Goal: Contribute content: Add original content to the website for others to see

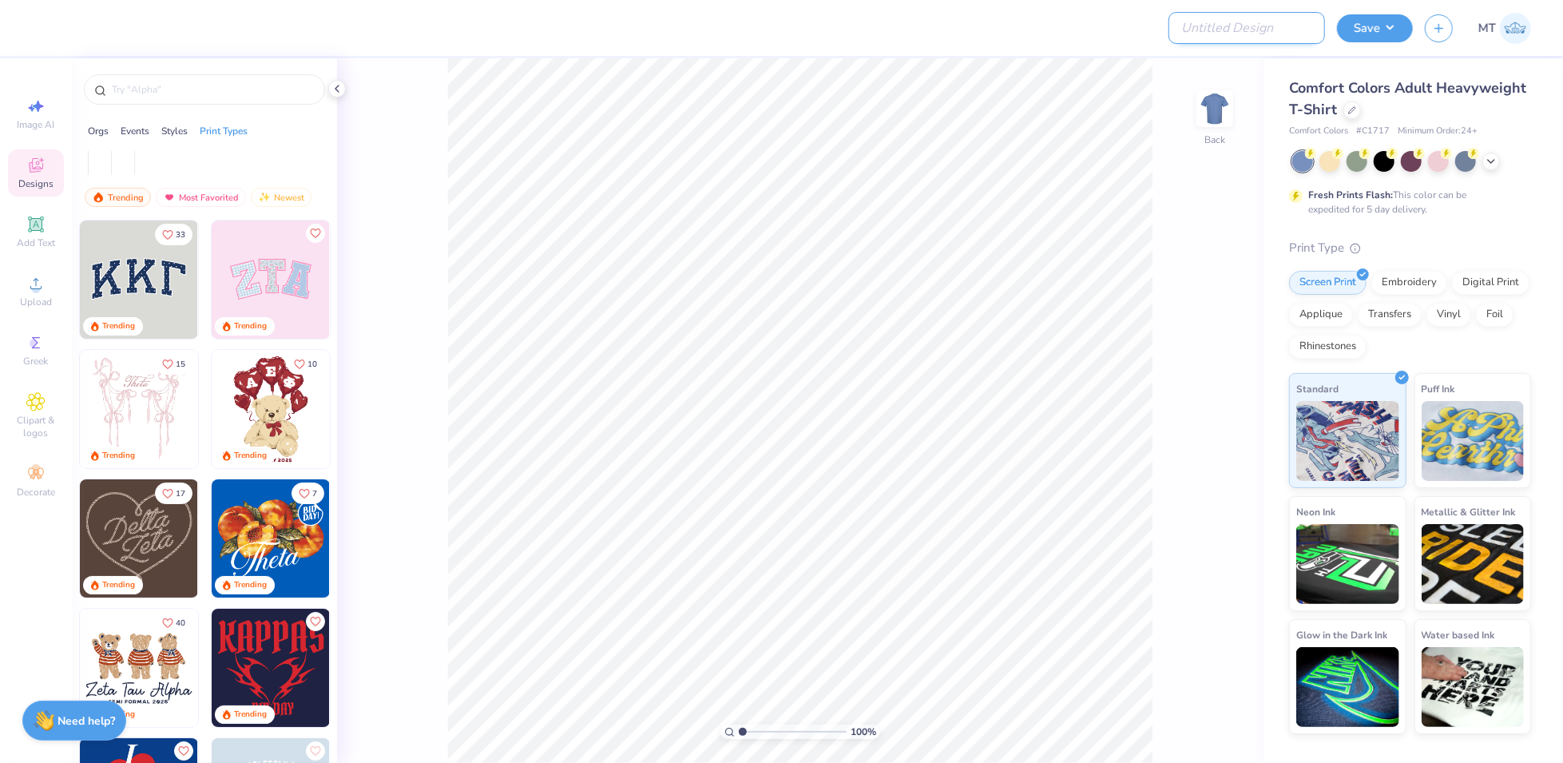
click at [1250, 36] on input "Design Title" at bounding box center [1247, 28] width 157 height 32
paste input "FPS239597"
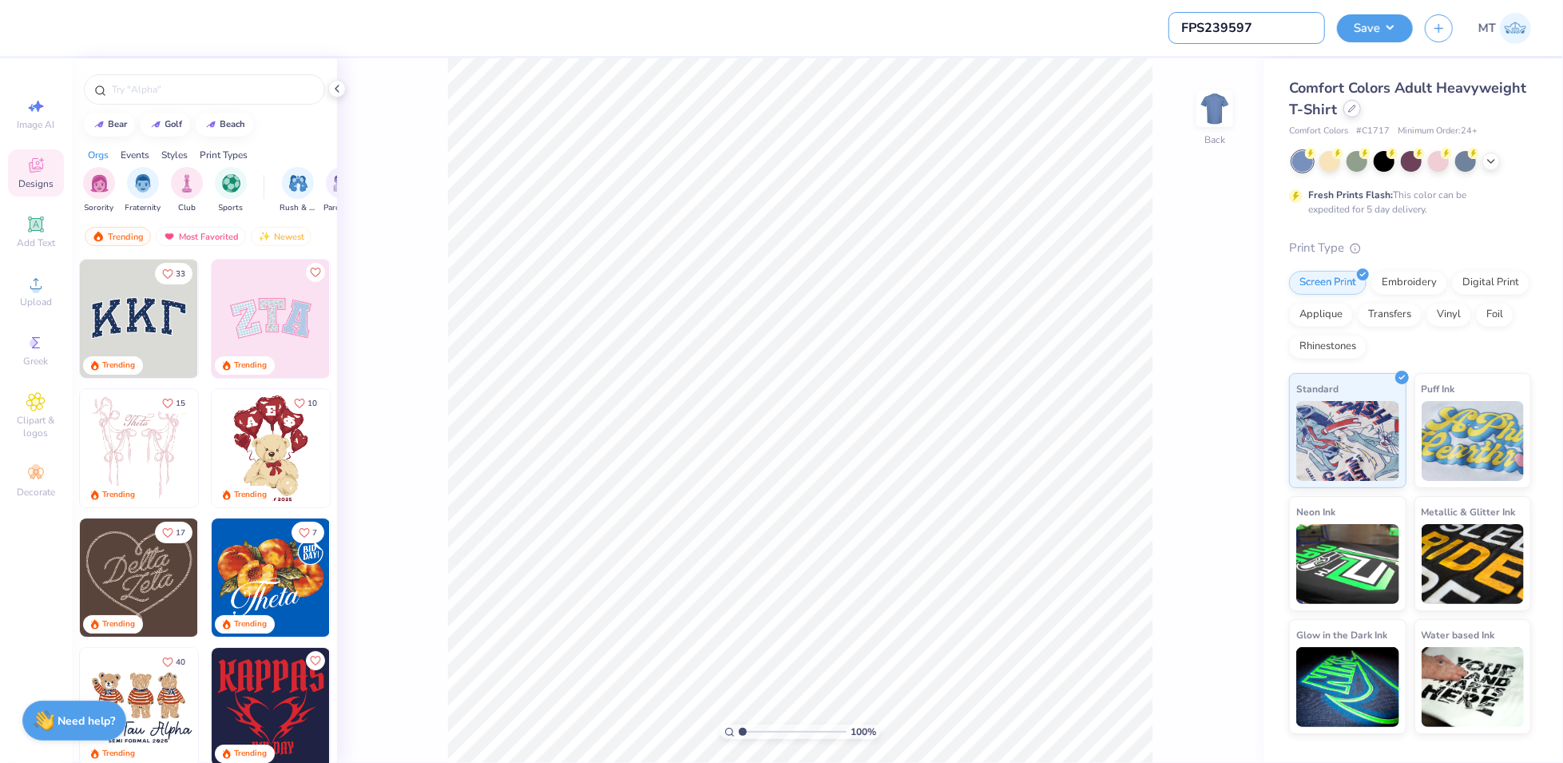
type input "FPS239597"
click at [1357, 110] on div at bounding box center [1353, 109] width 18 height 18
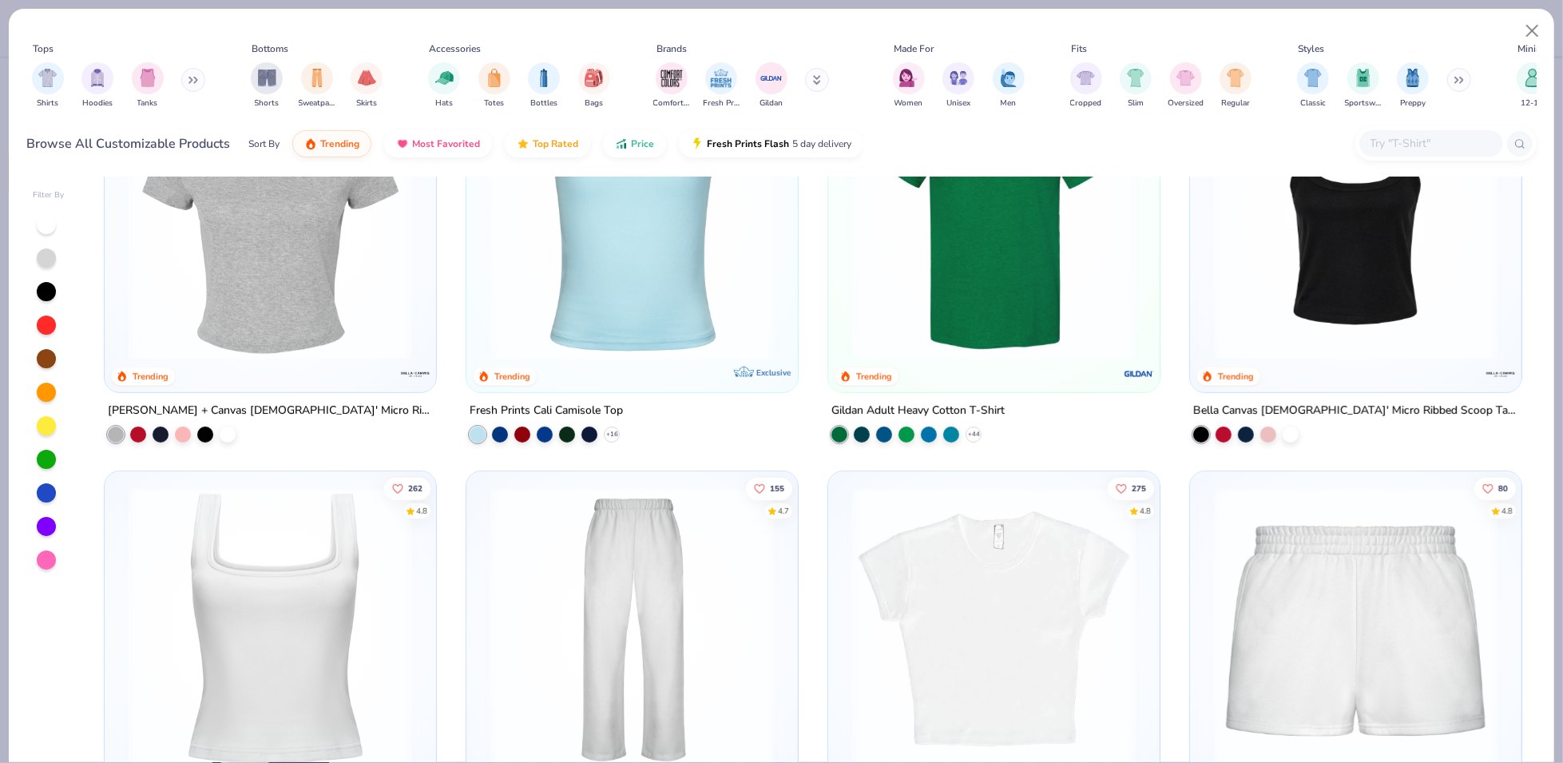
scroll to position [883, 0]
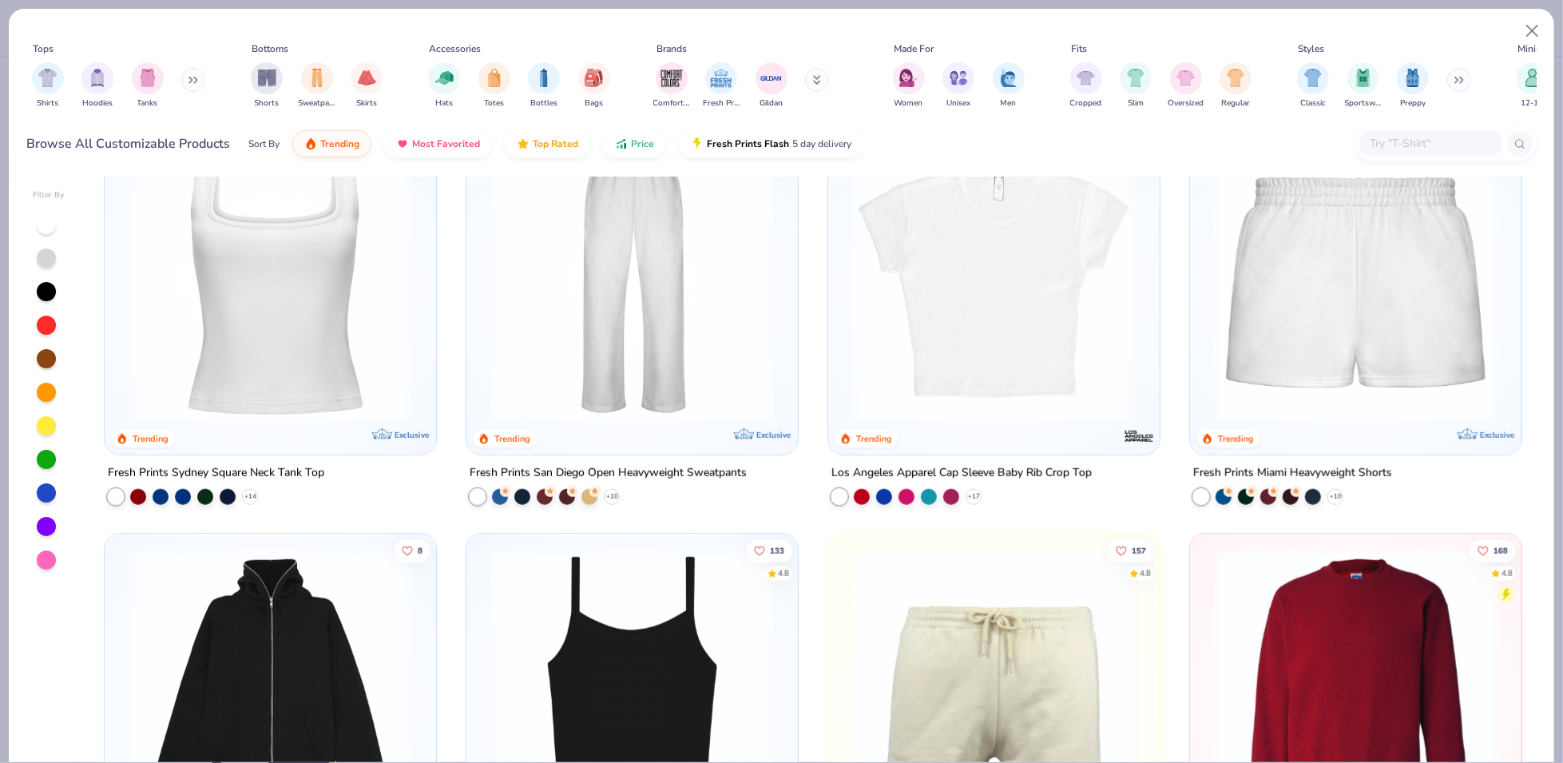
click at [1405, 136] on input "text" at bounding box center [1430, 143] width 123 height 18
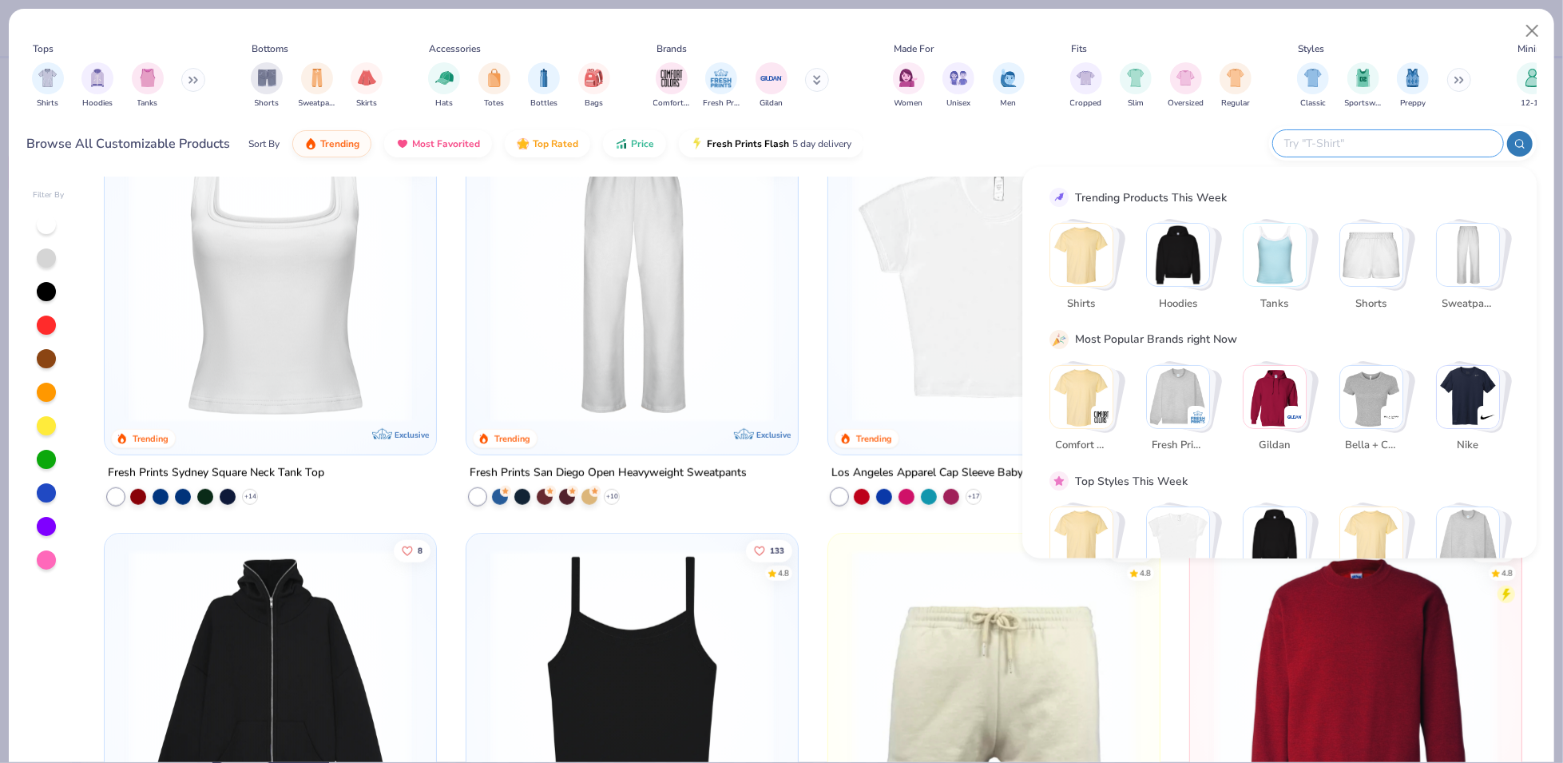
paste input "5170"
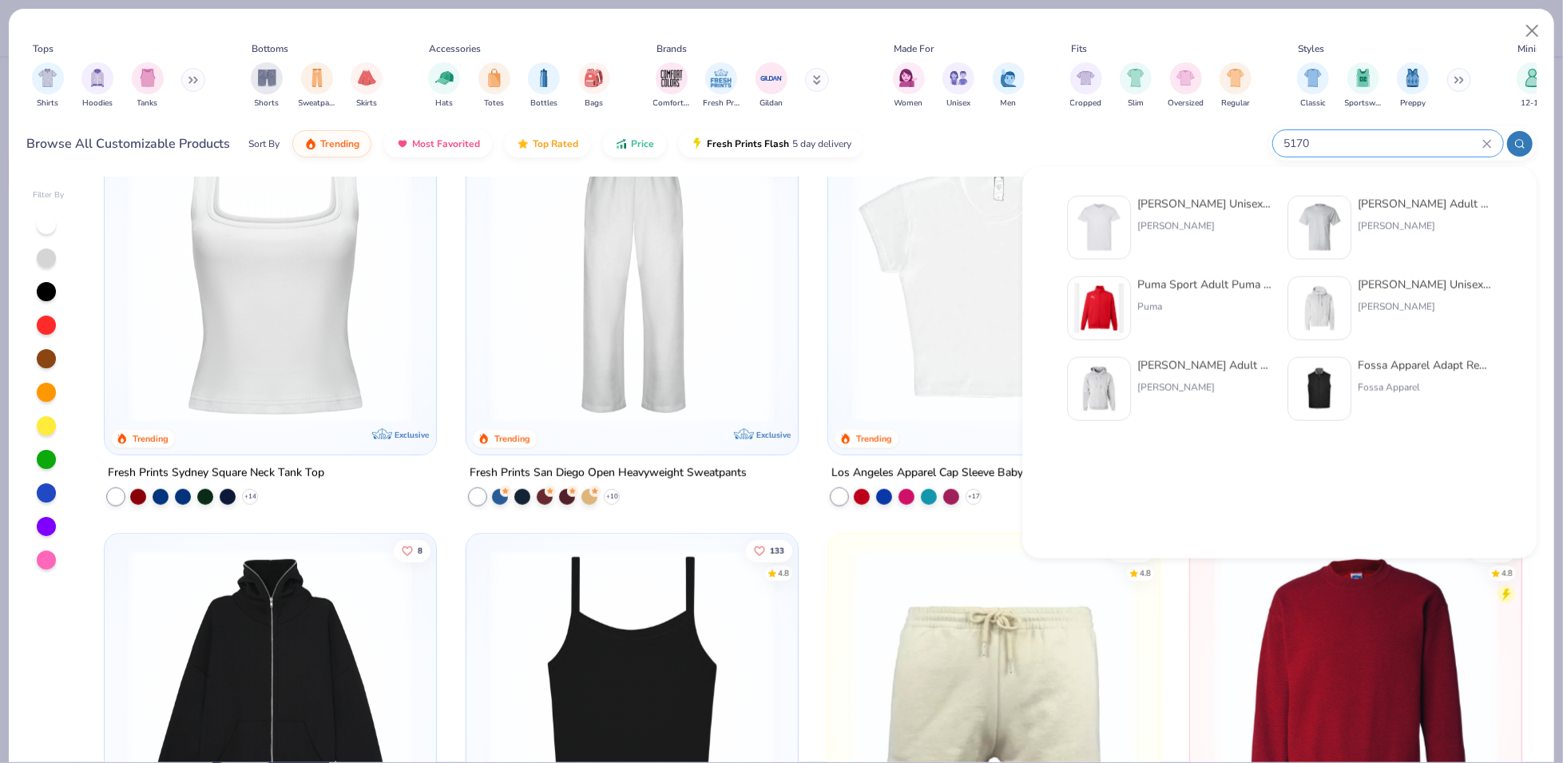
type input "5170"
click at [1145, 233] on div "Hanes Unisex 5.2 oz., 50/50 Ecosmart T-Shirt Hanes" at bounding box center [1204, 228] width 134 height 64
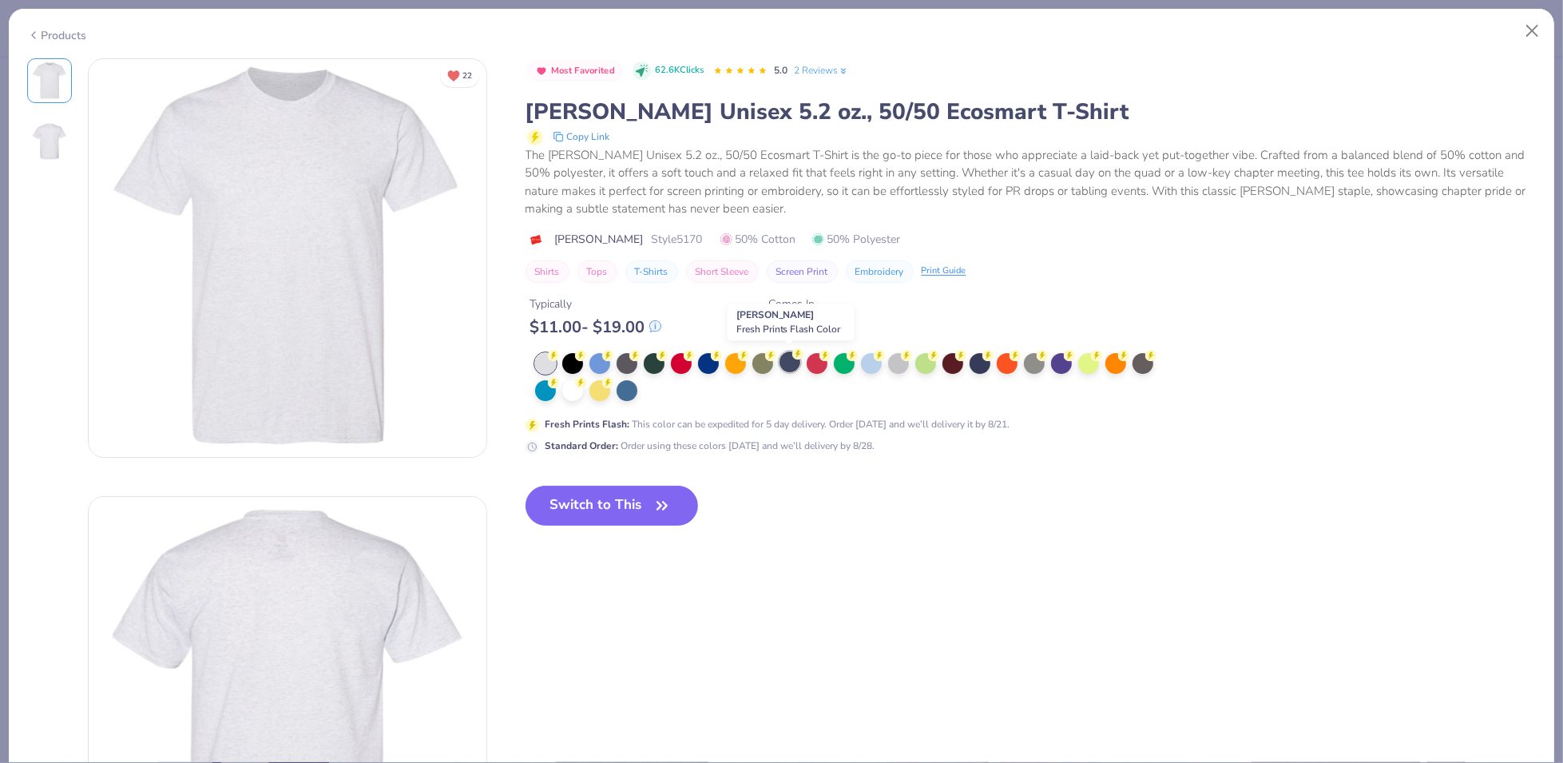
click at [794, 366] on div at bounding box center [790, 361] width 21 height 21
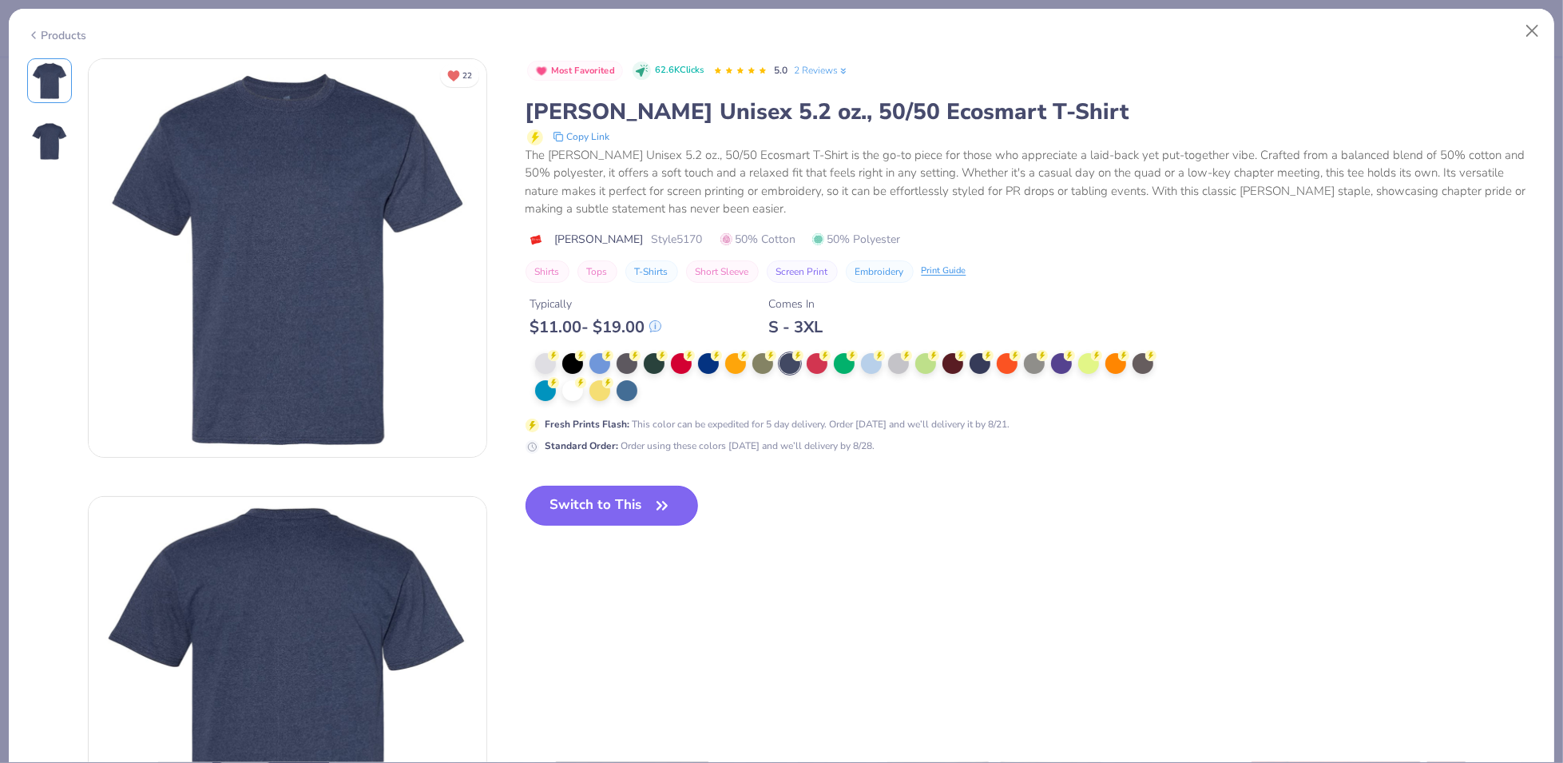
click at [662, 514] on icon "button" at bounding box center [662, 505] width 22 height 22
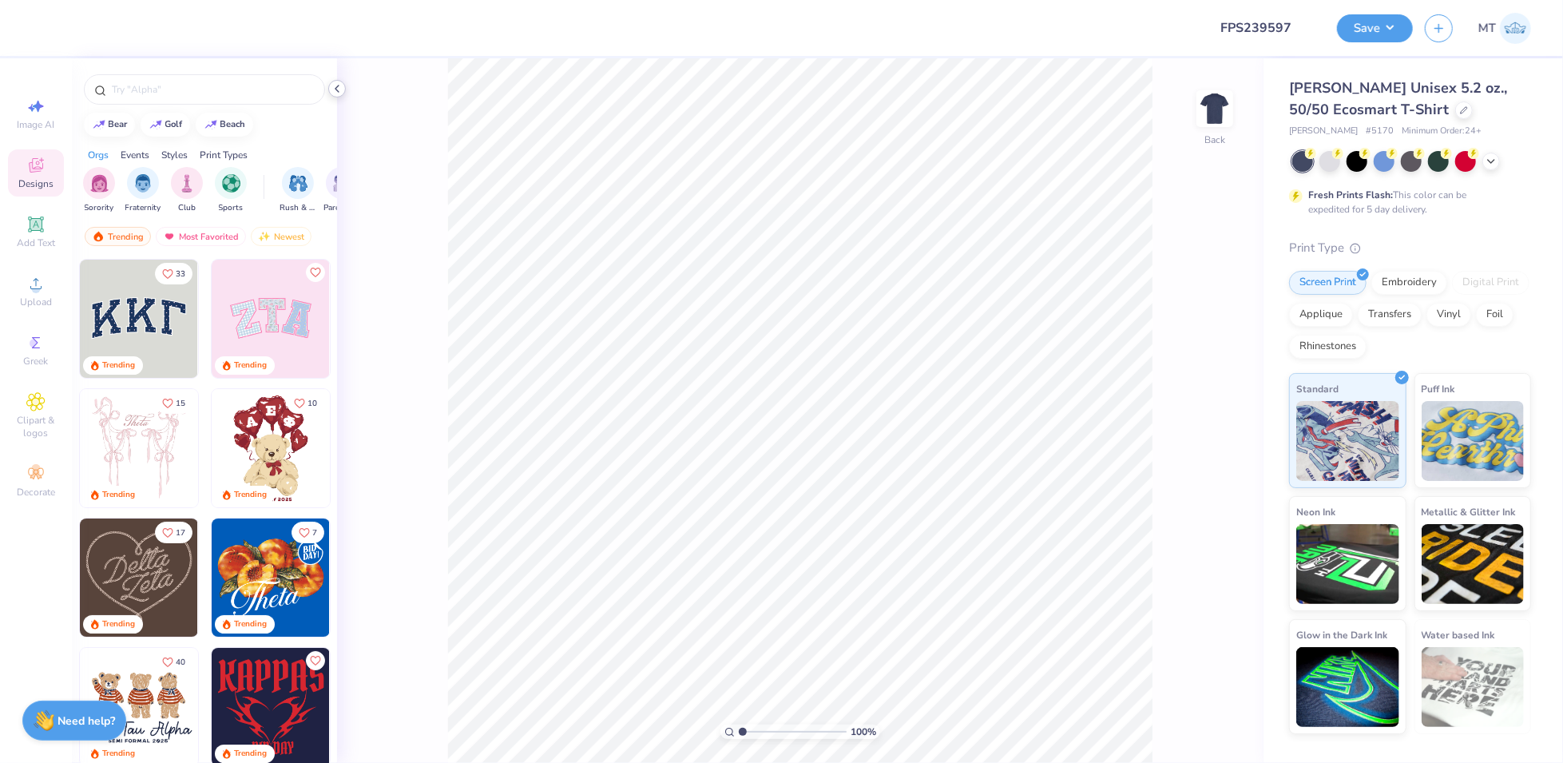
click at [342, 89] on icon at bounding box center [337, 88] width 13 height 13
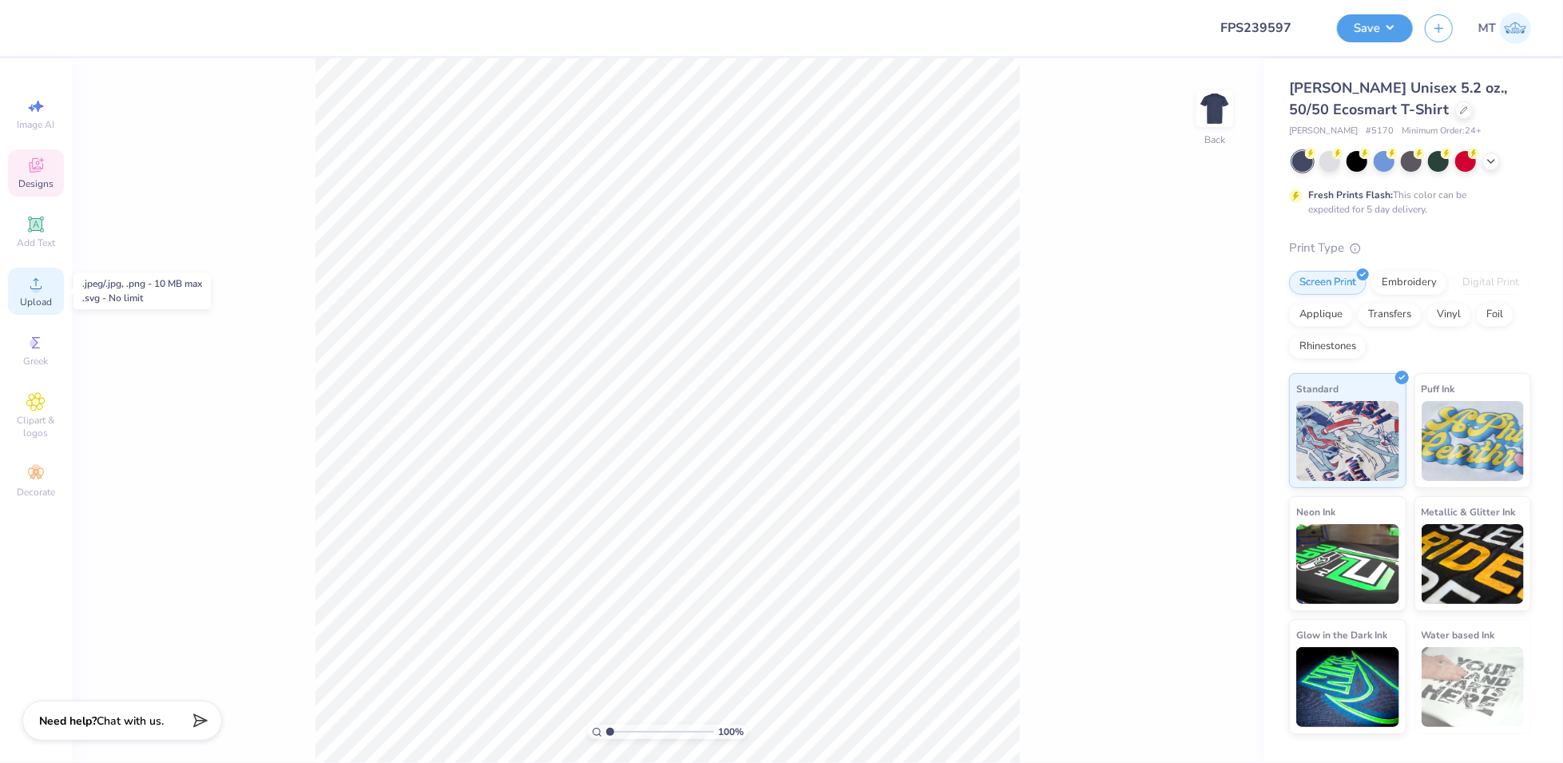
click at [27, 295] on div "Upload" at bounding box center [36, 291] width 56 height 47
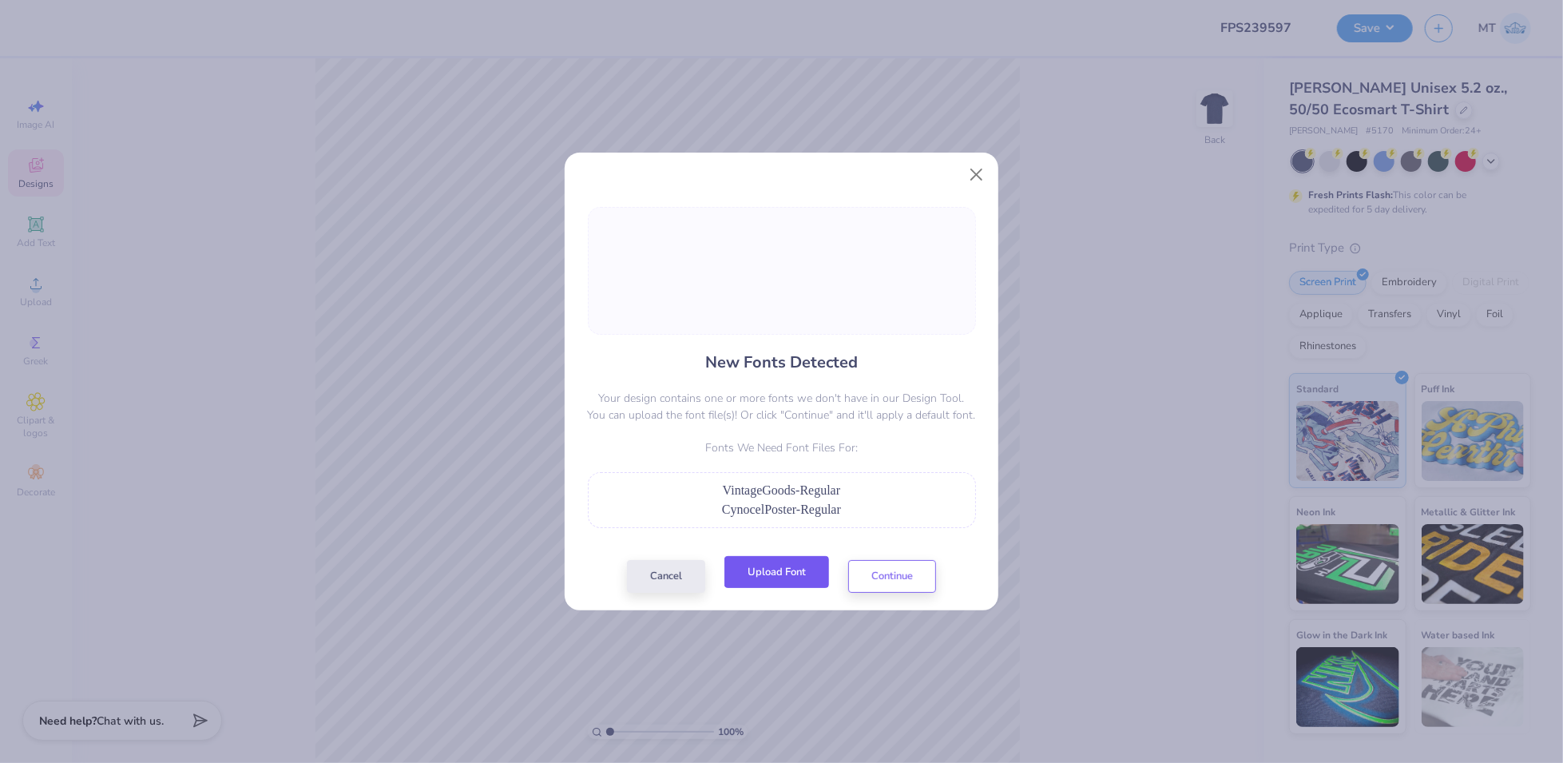
click at [785, 580] on button "Upload Font" at bounding box center [777, 572] width 105 height 33
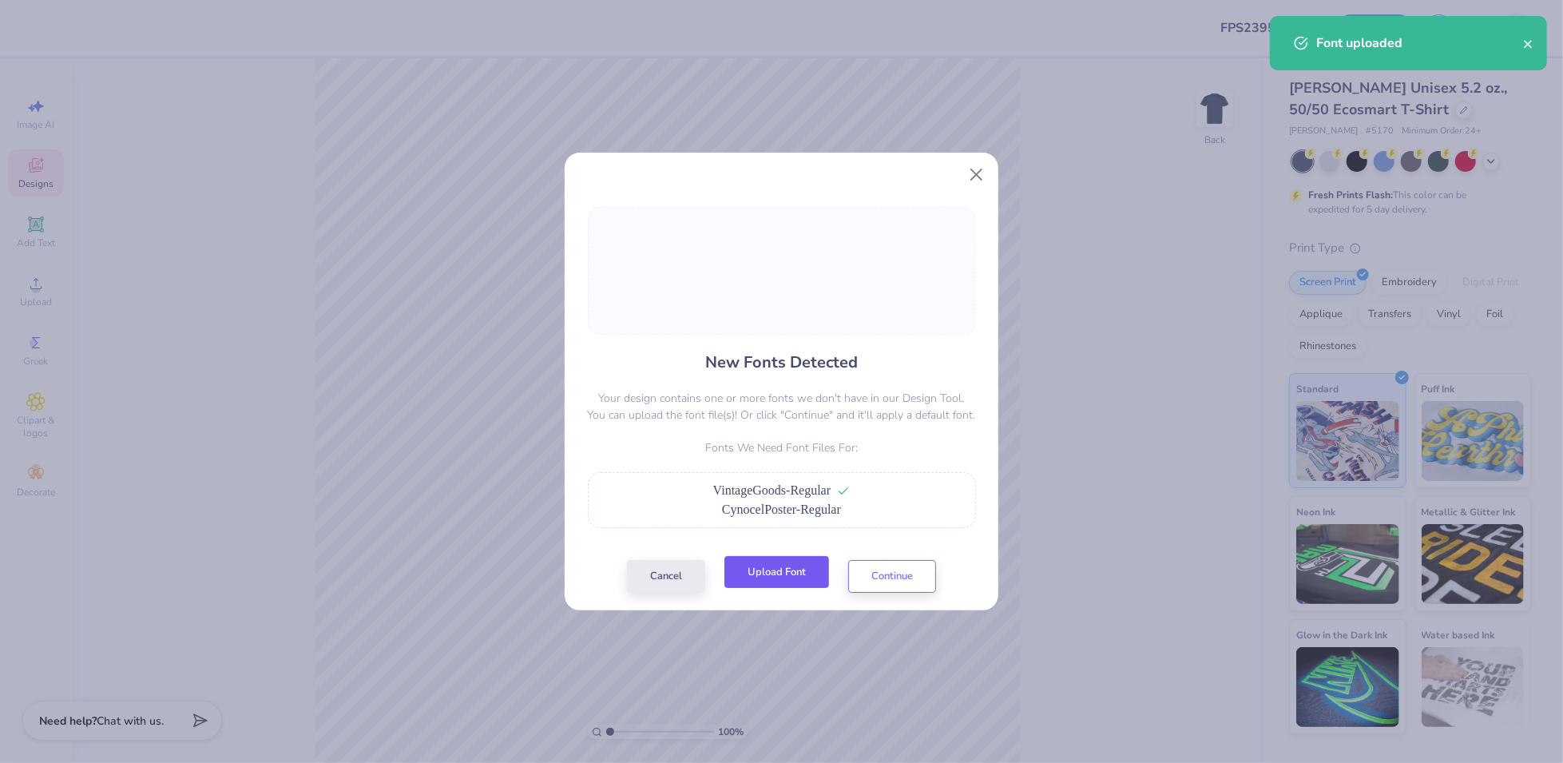
click at [776, 567] on button "Upload Font" at bounding box center [777, 572] width 105 height 33
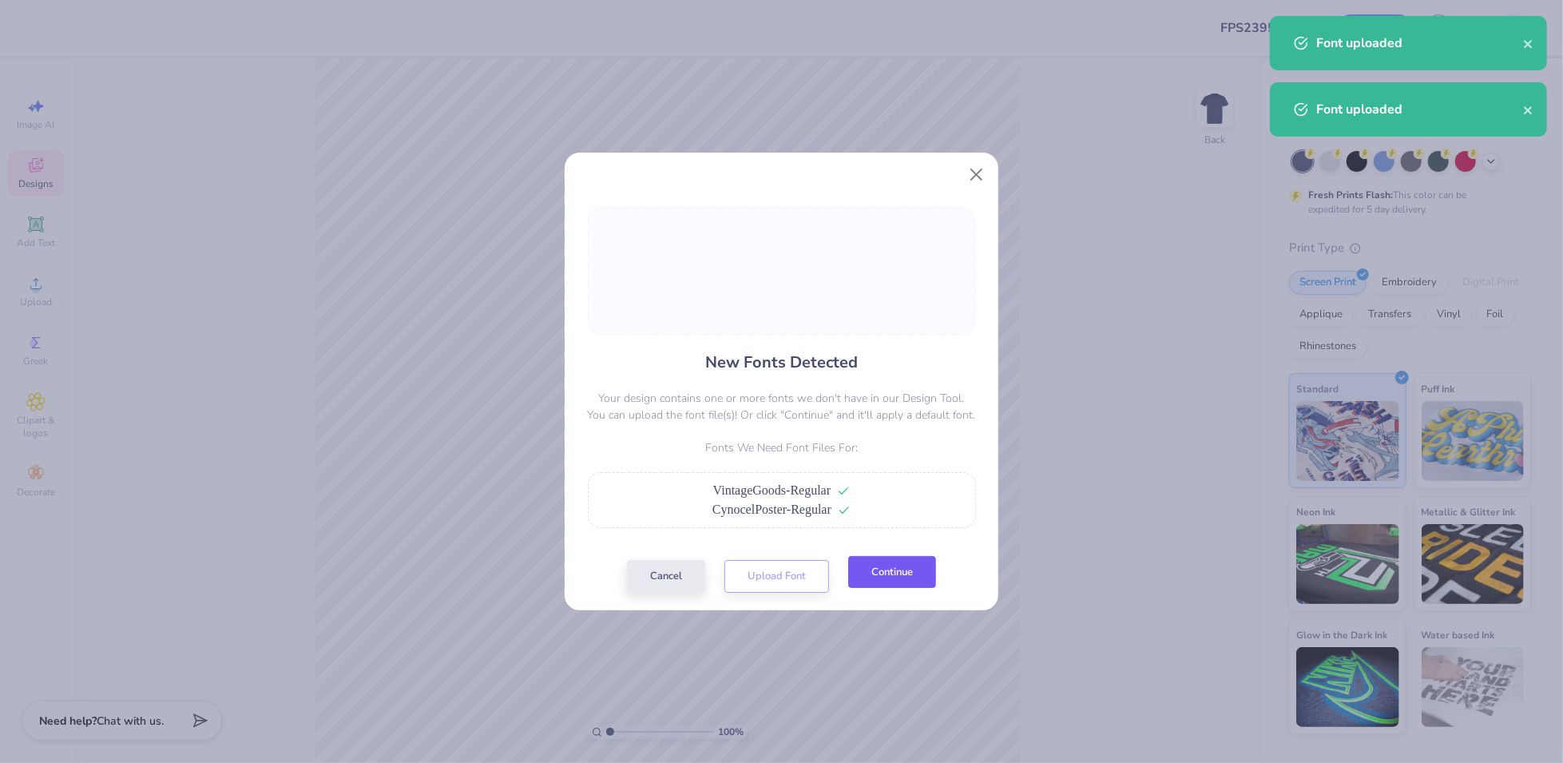
click at [924, 573] on button "Continue" at bounding box center [892, 572] width 88 height 33
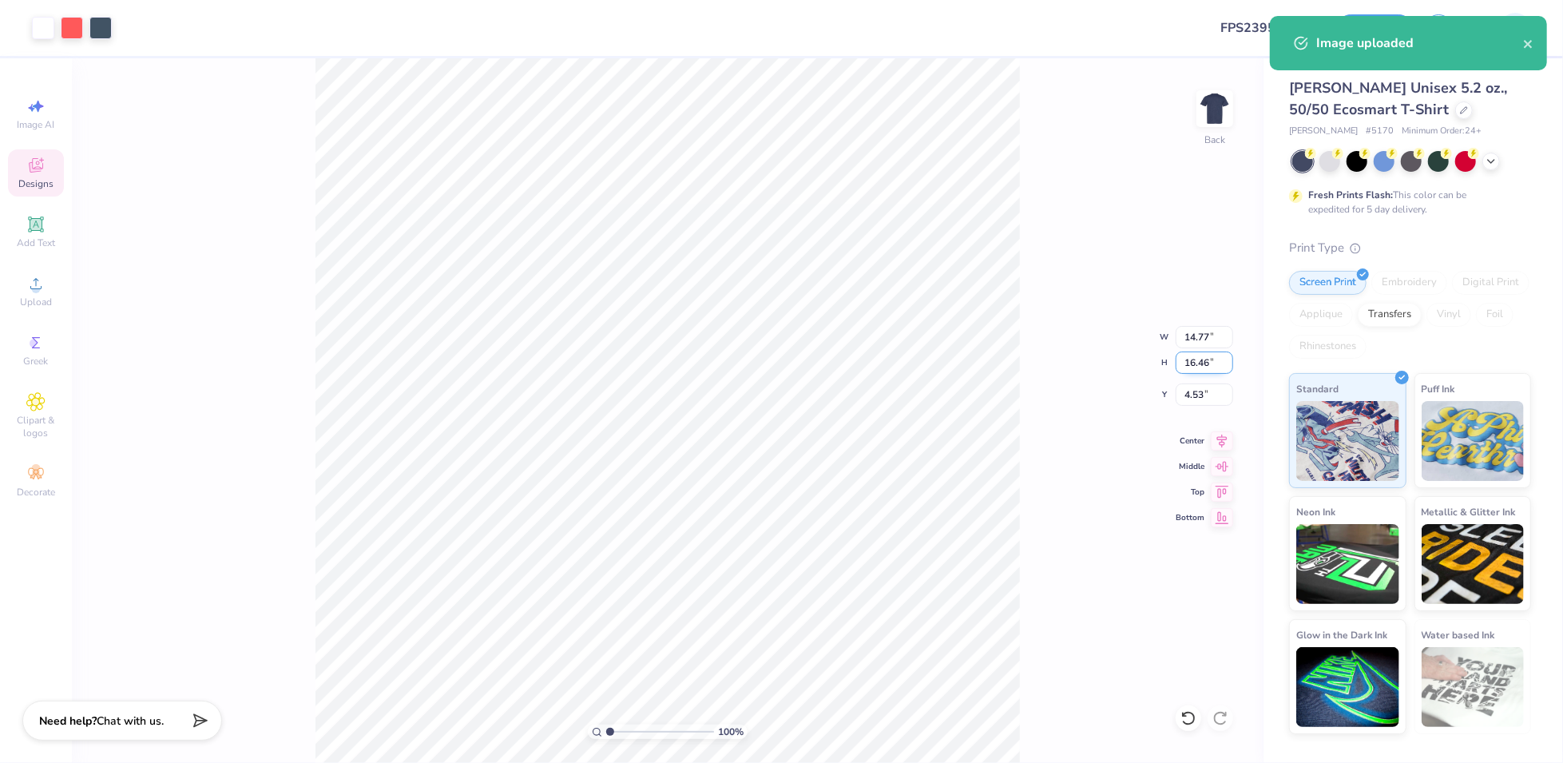
click at [1198, 359] on input "16.46" at bounding box center [1205, 362] width 58 height 22
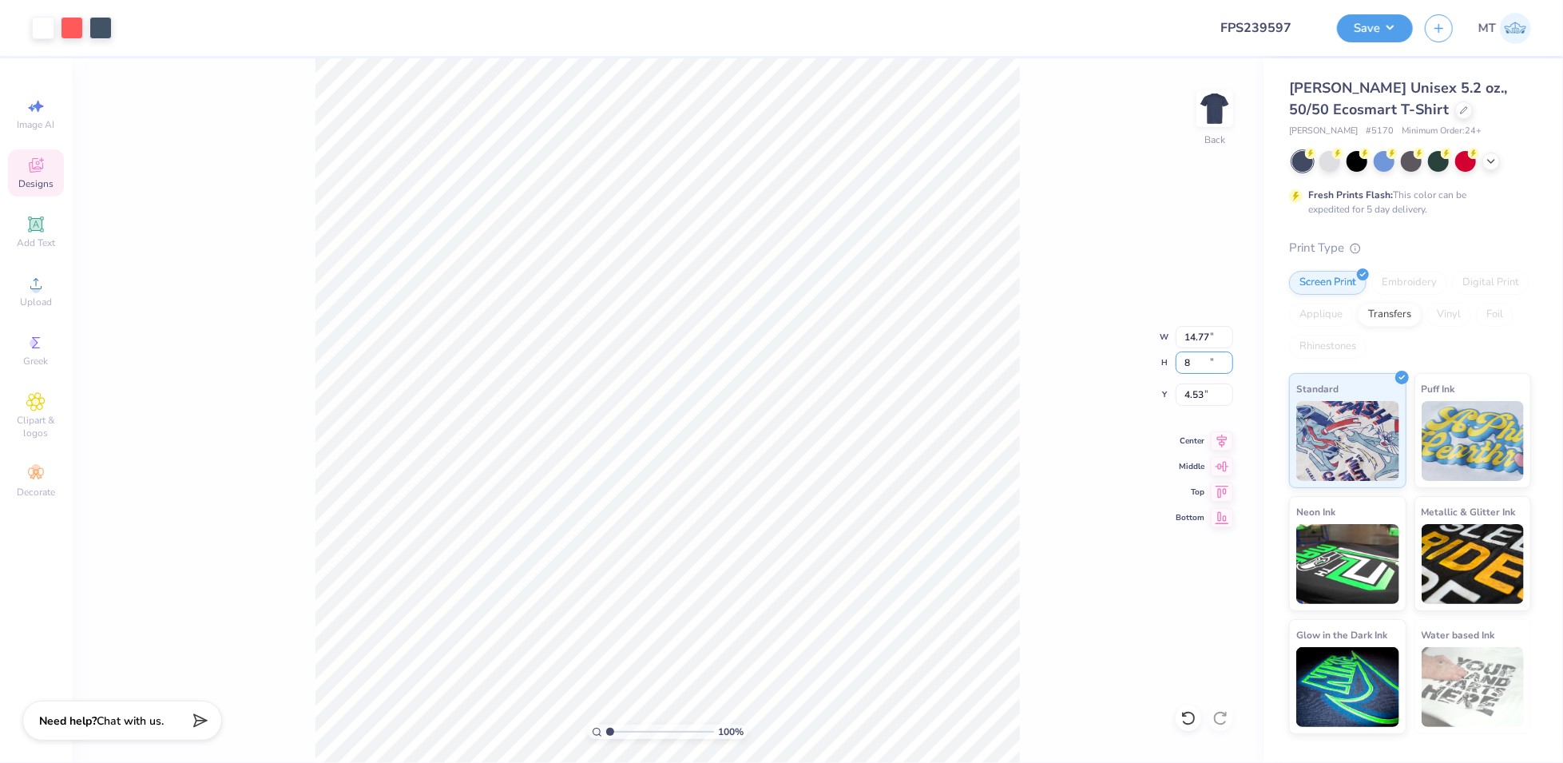
type input "8"
type input "7.18"
type input "8.00"
type input "8.76"
click at [1208, 364] on input "8.00" at bounding box center [1205, 362] width 58 height 22
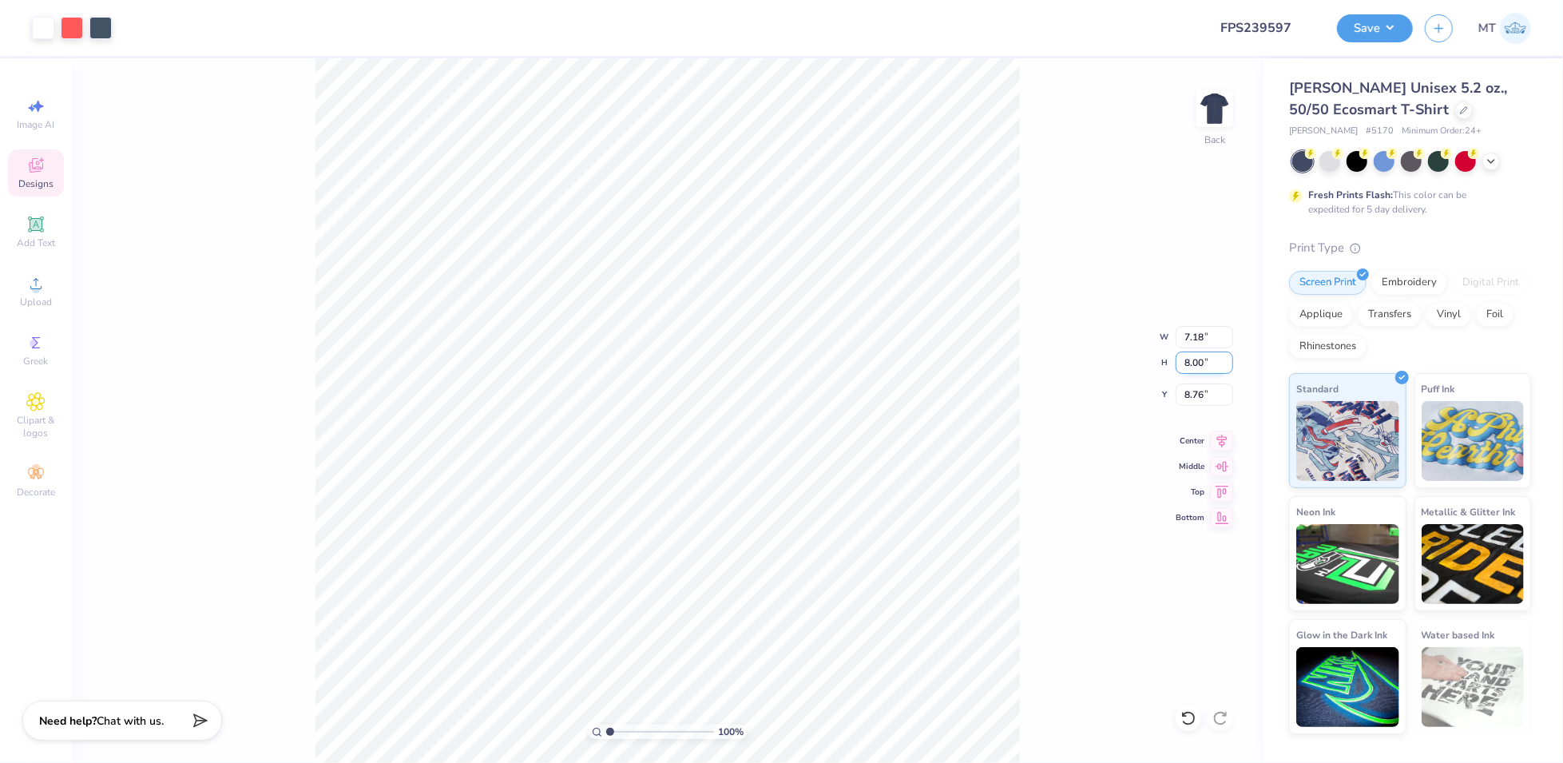
click at [1193, 363] on input "8.00" at bounding box center [1205, 362] width 58 height 22
type input "10"
type input "8.98"
type input "10.00"
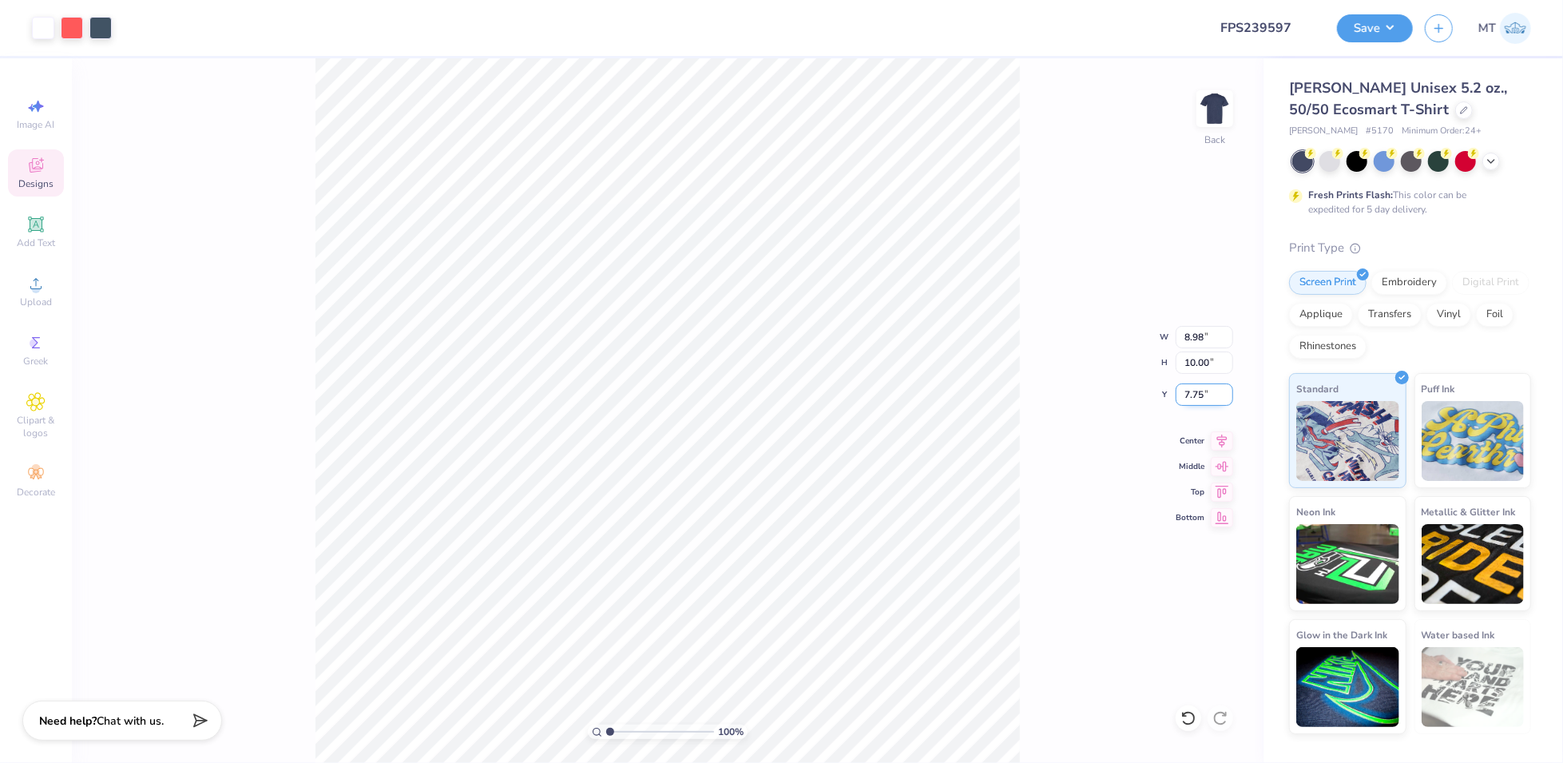
click at [1193, 396] on input "7.75" at bounding box center [1205, 394] width 58 height 22
type input "2.00"
click at [1386, 22] on button "Save" at bounding box center [1375, 26] width 76 height 28
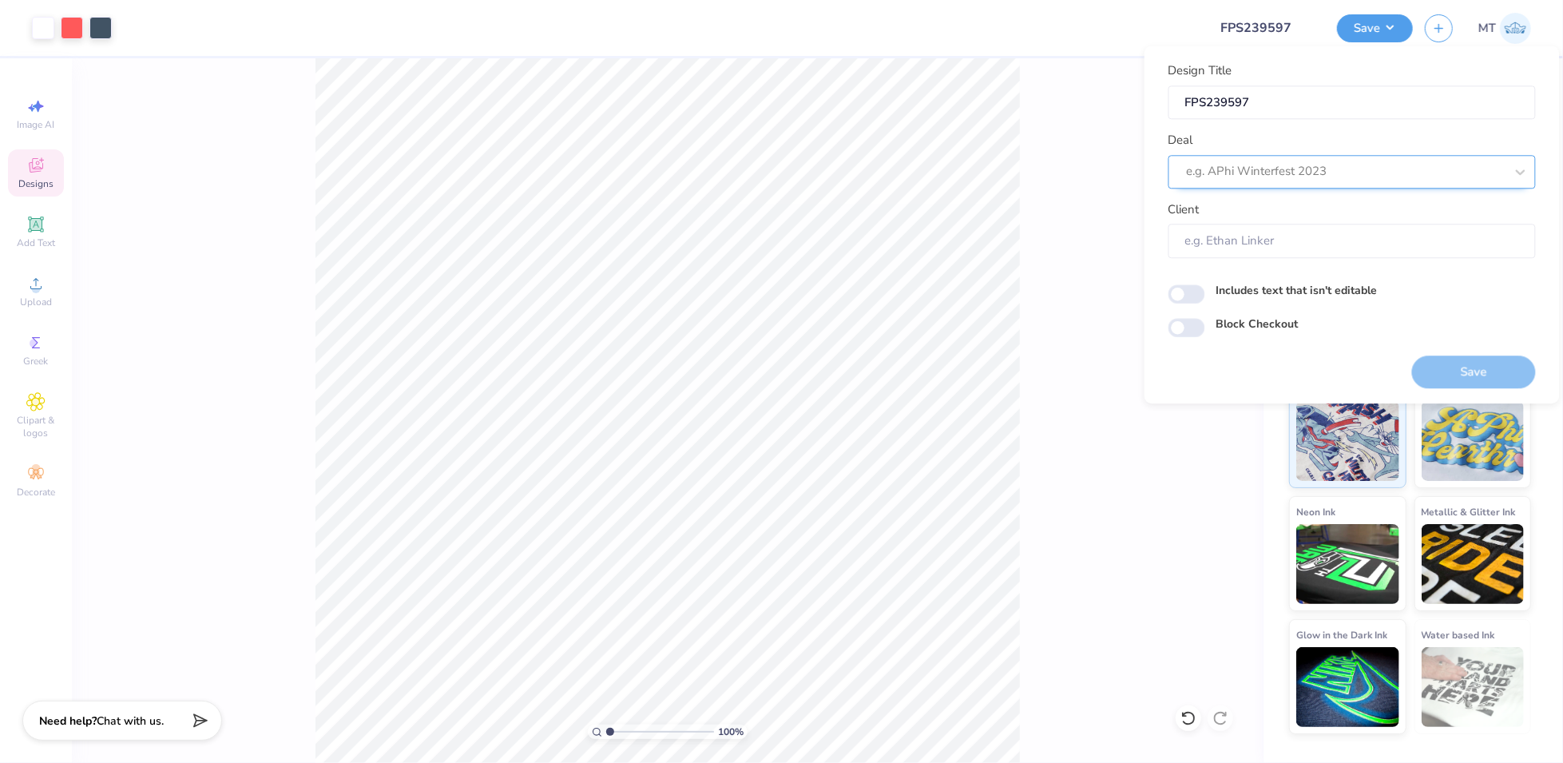
click at [1316, 160] on div "e.g. APhi Winterfest 2023" at bounding box center [1345, 172] width 321 height 25
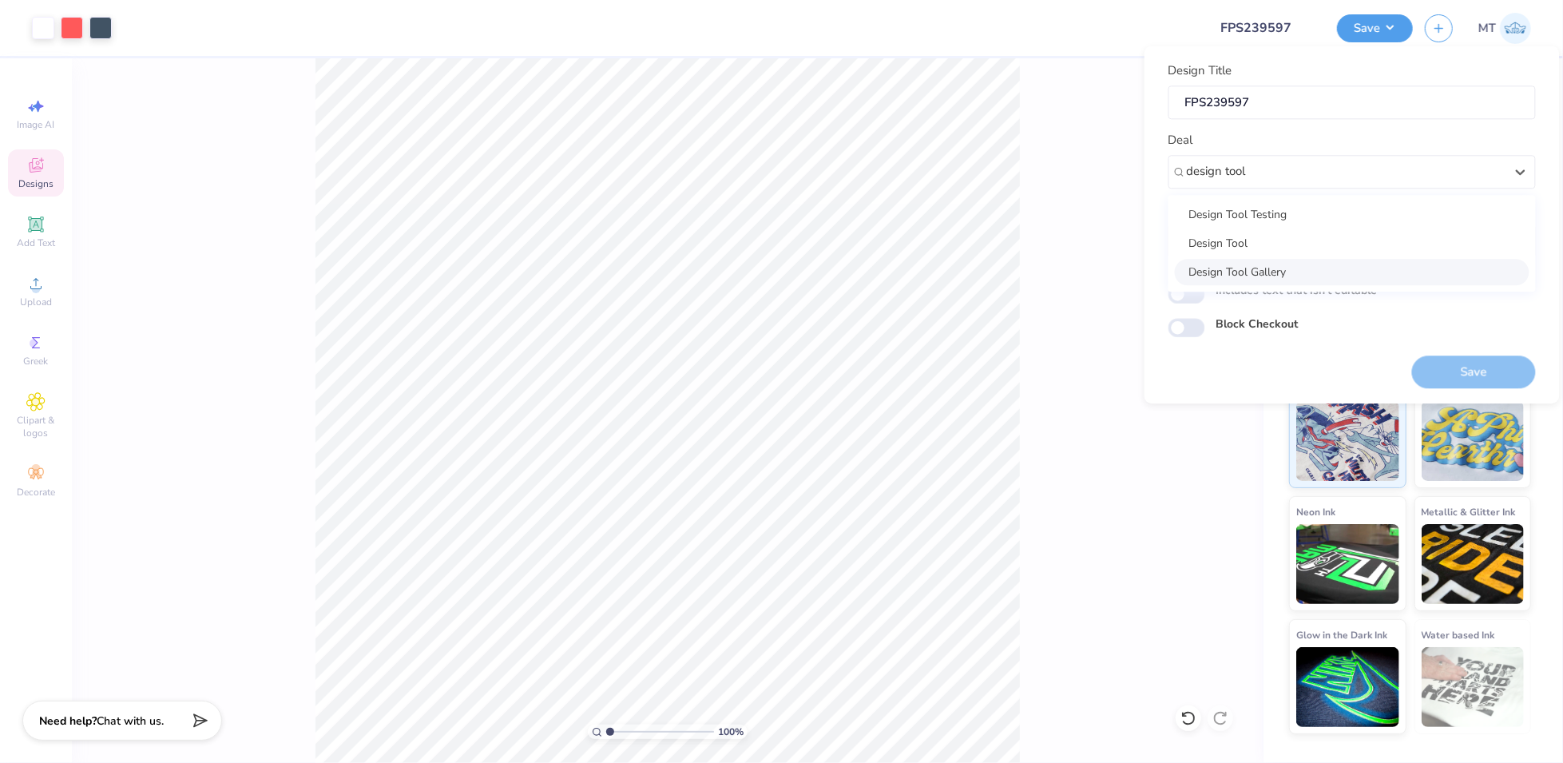
click at [1289, 273] on div "Design Tool Gallery" at bounding box center [1352, 272] width 355 height 26
type input "design tool"
type input "Design Tool Gallery User"
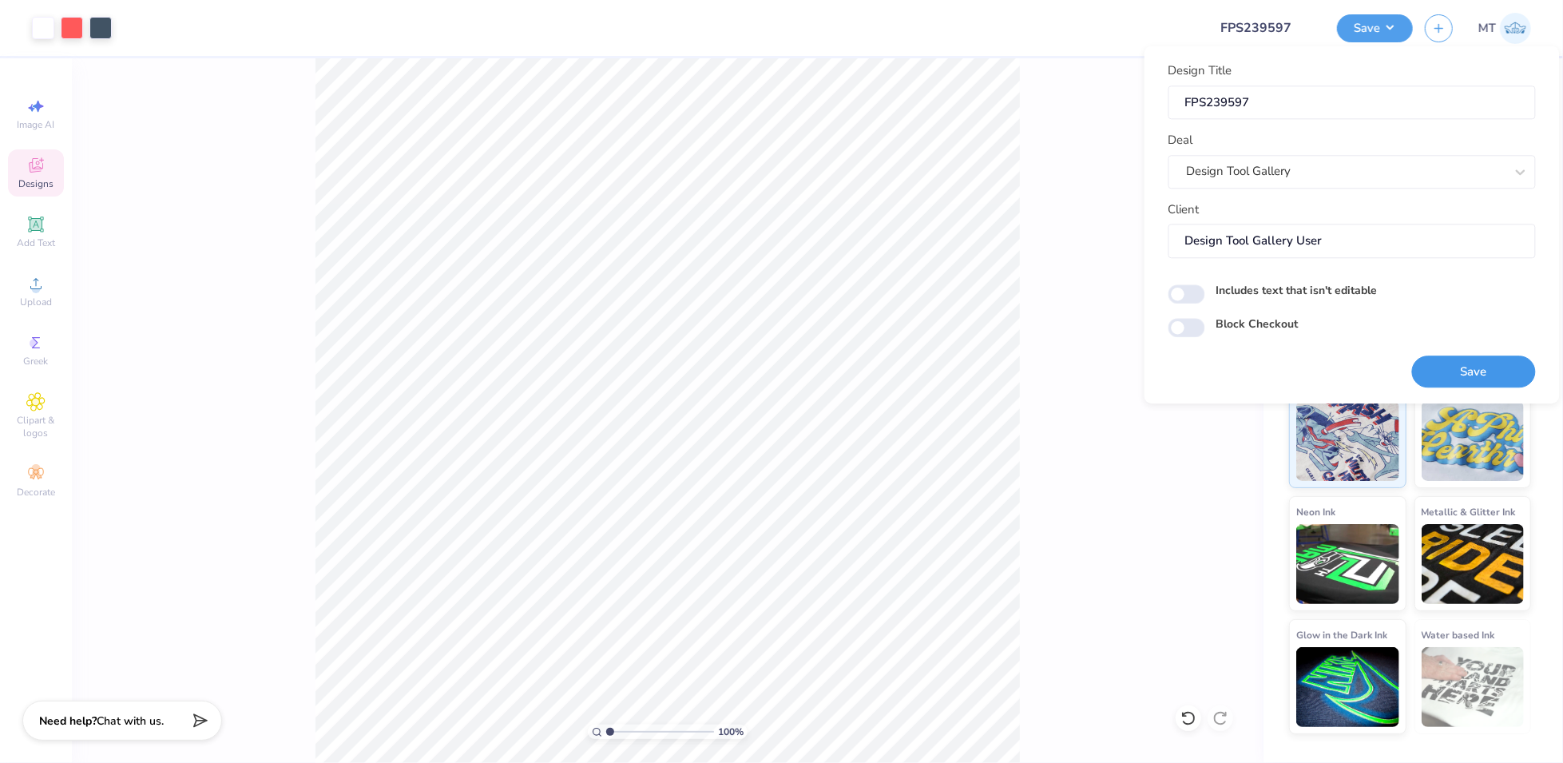
click at [1462, 366] on button "Save" at bounding box center [1474, 371] width 124 height 33
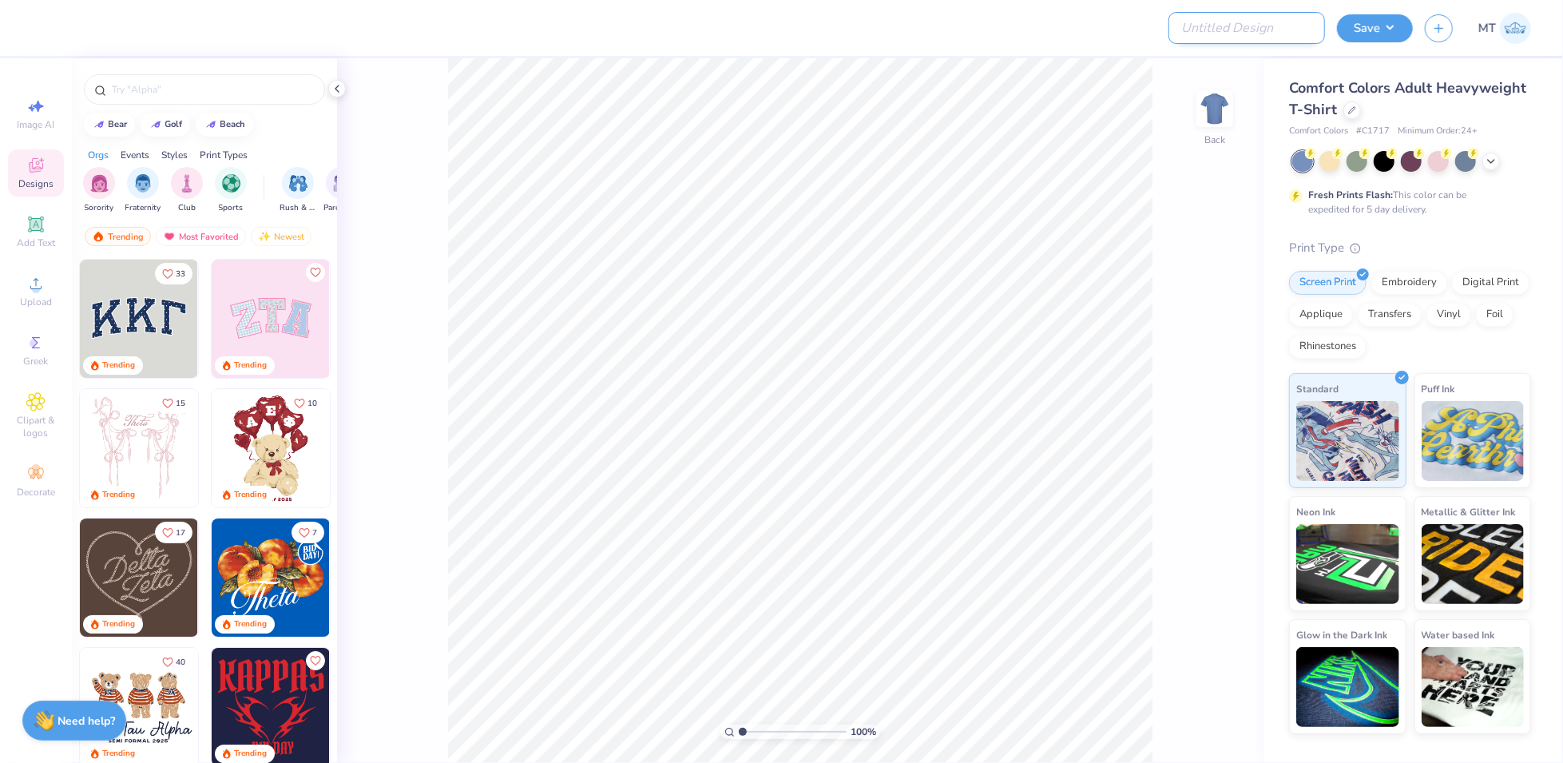
click at [1296, 22] on input "Design Title" at bounding box center [1247, 28] width 157 height 32
paste input "FPS239597"
type input "FPS239597"
click at [1351, 113] on div at bounding box center [1353, 109] width 18 height 18
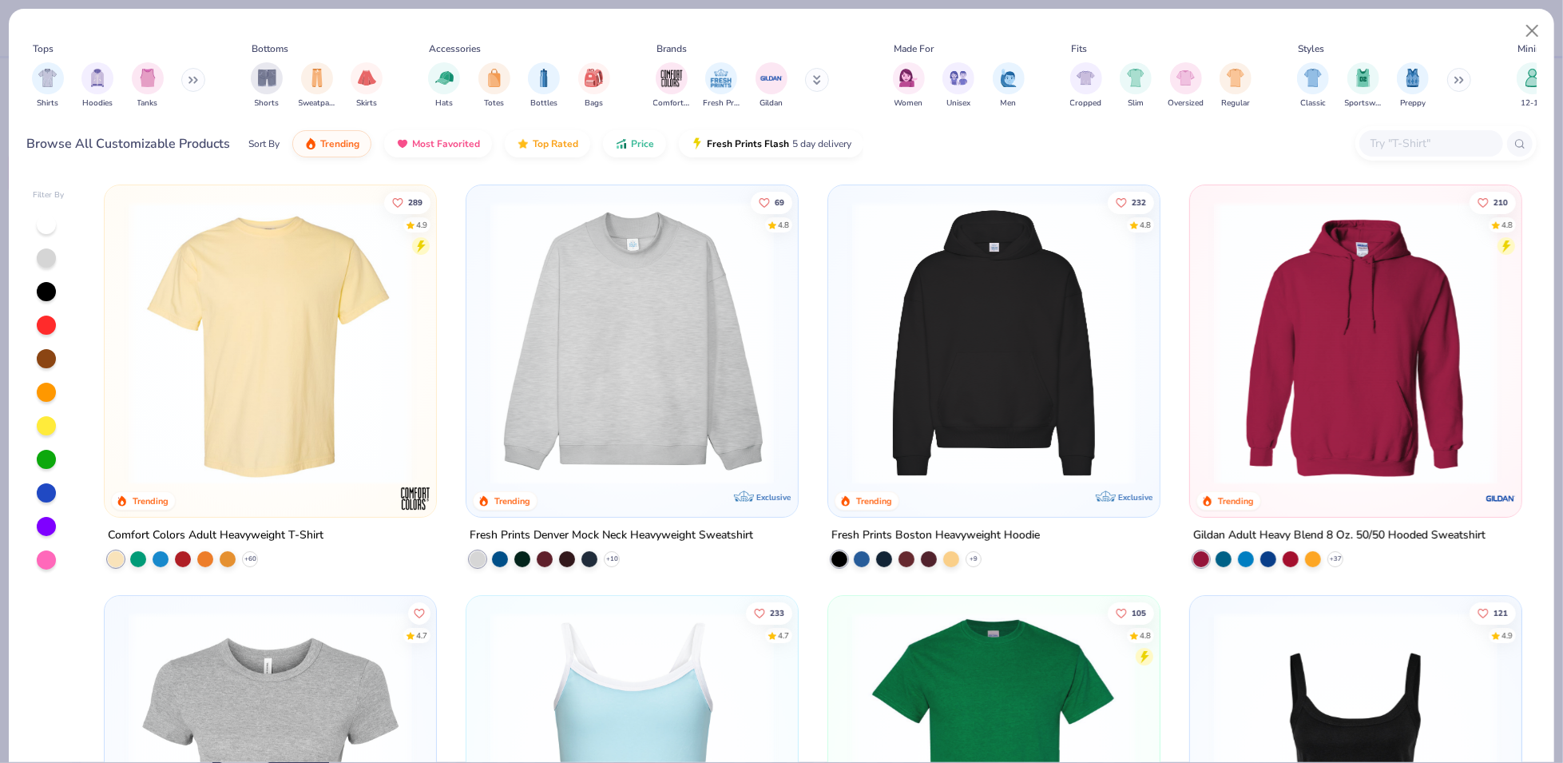
click at [1410, 151] on input "text" at bounding box center [1430, 143] width 123 height 18
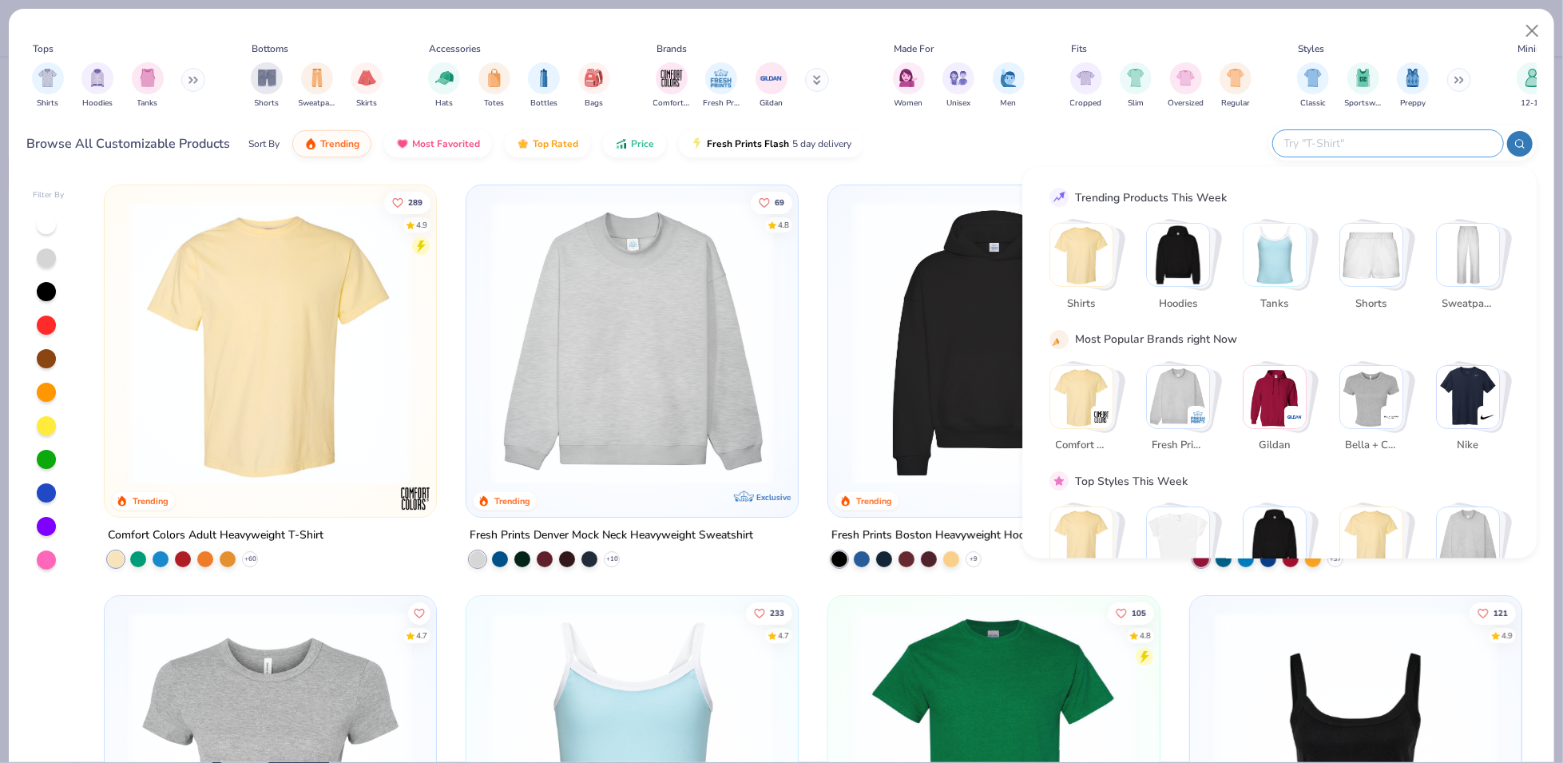
paste input "5170"
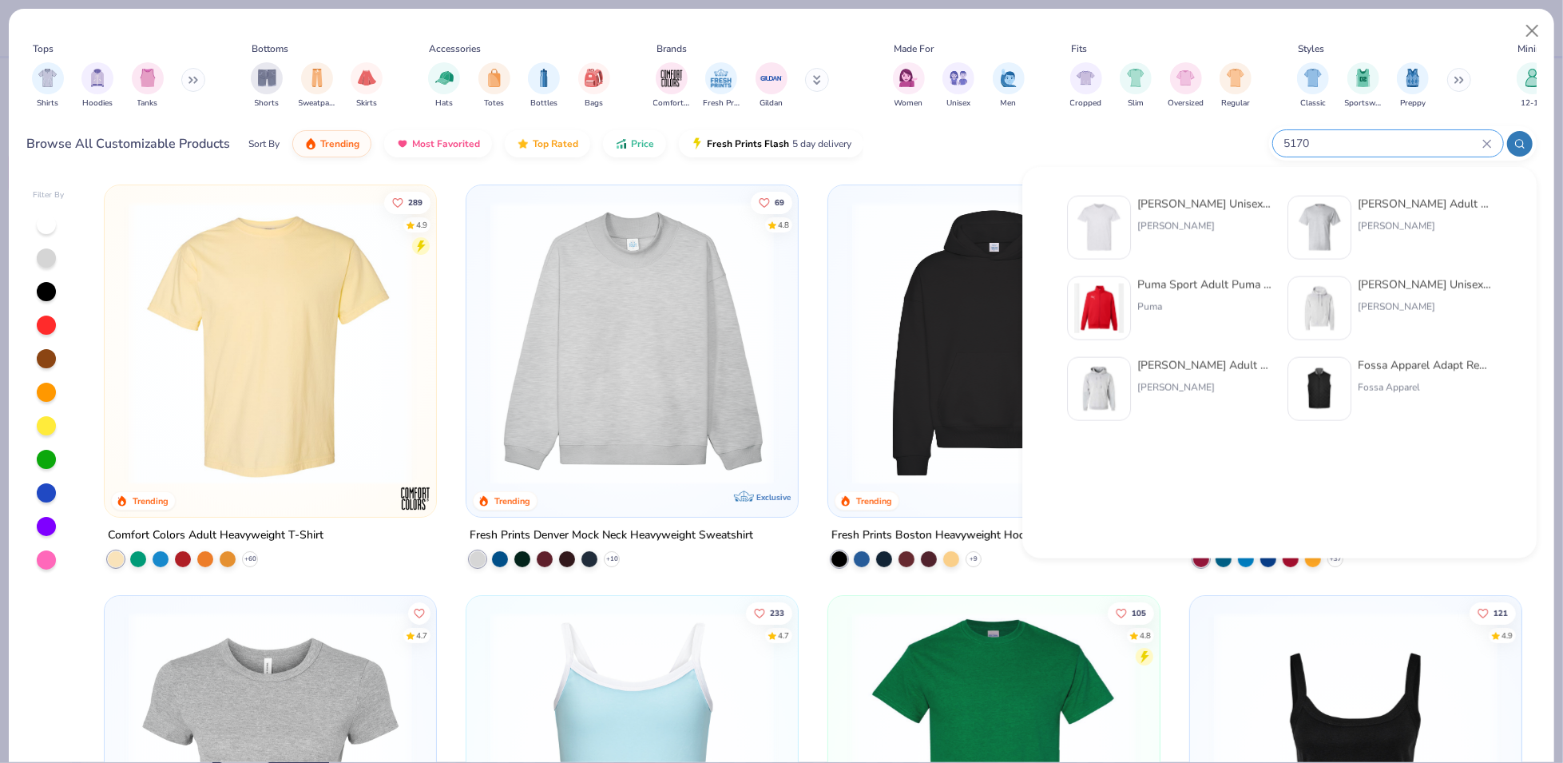
type input "5170"
click at [1114, 236] on img at bounding box center [1099, 228] width 50 height 50
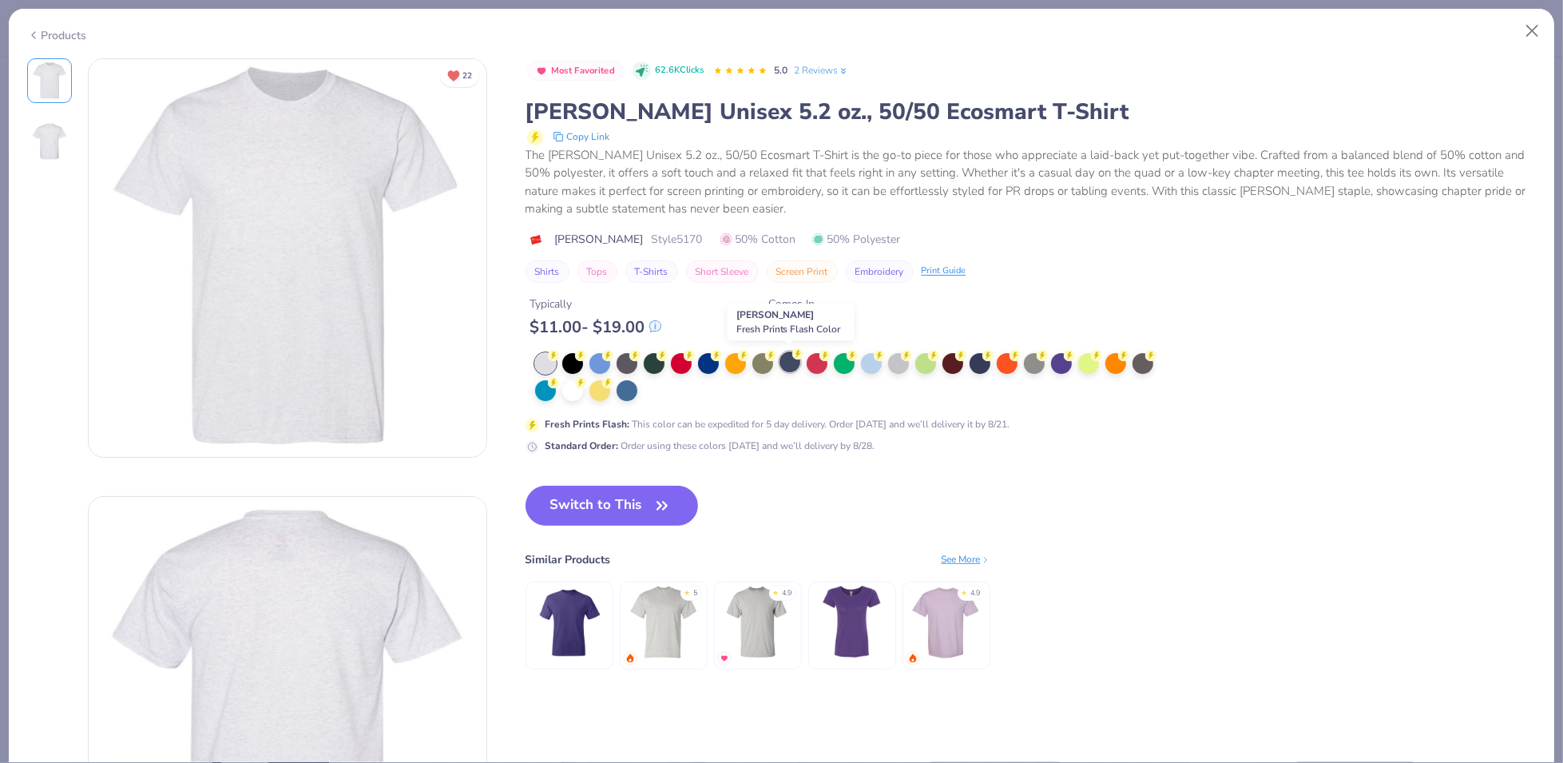
click at [788, 359] on div at bounding box center [790, 361] width 21 height 21
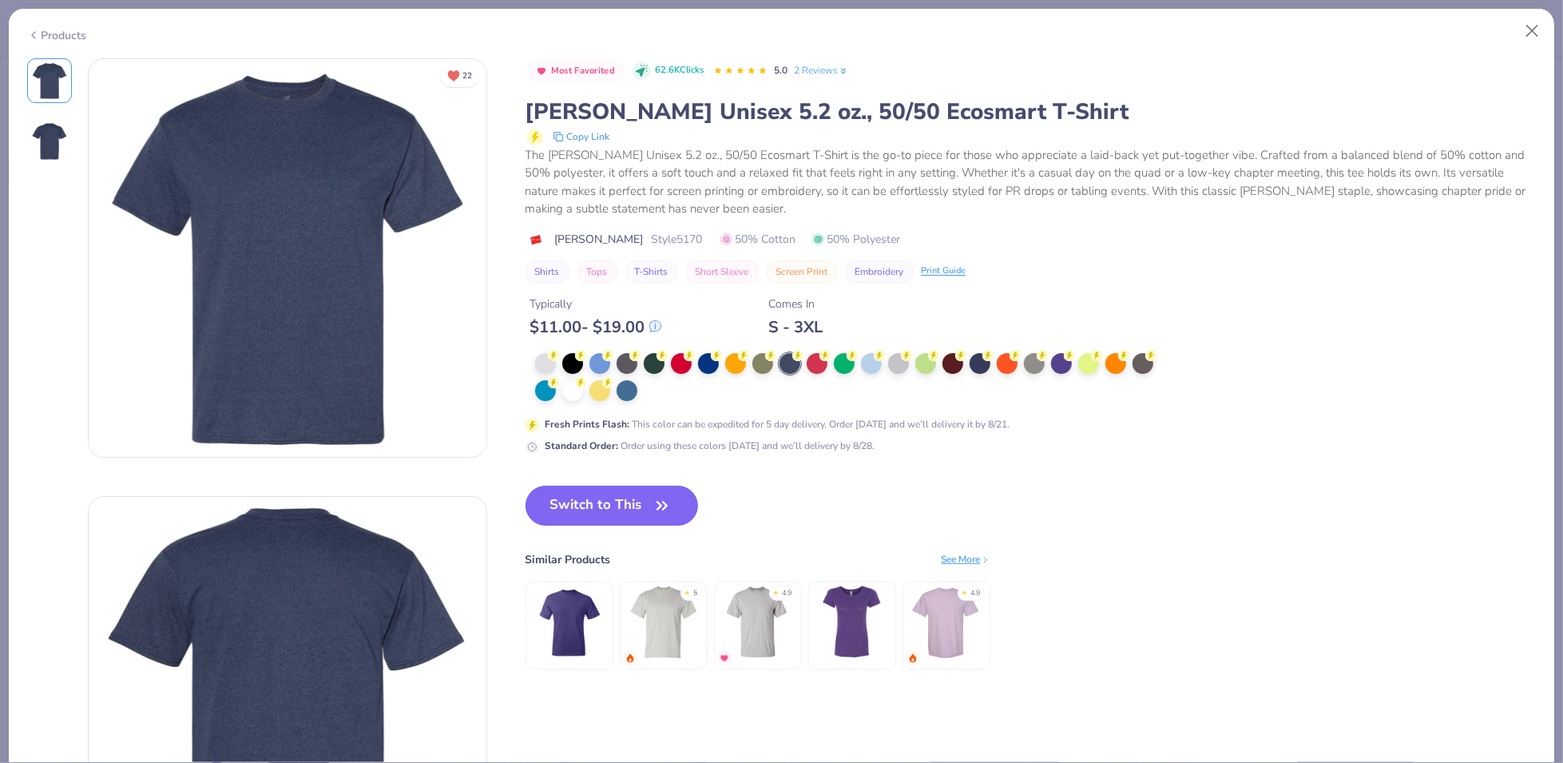
click at [633, 504] on button "Switch to This" at bounding box center [612, 506] width 173 height 40
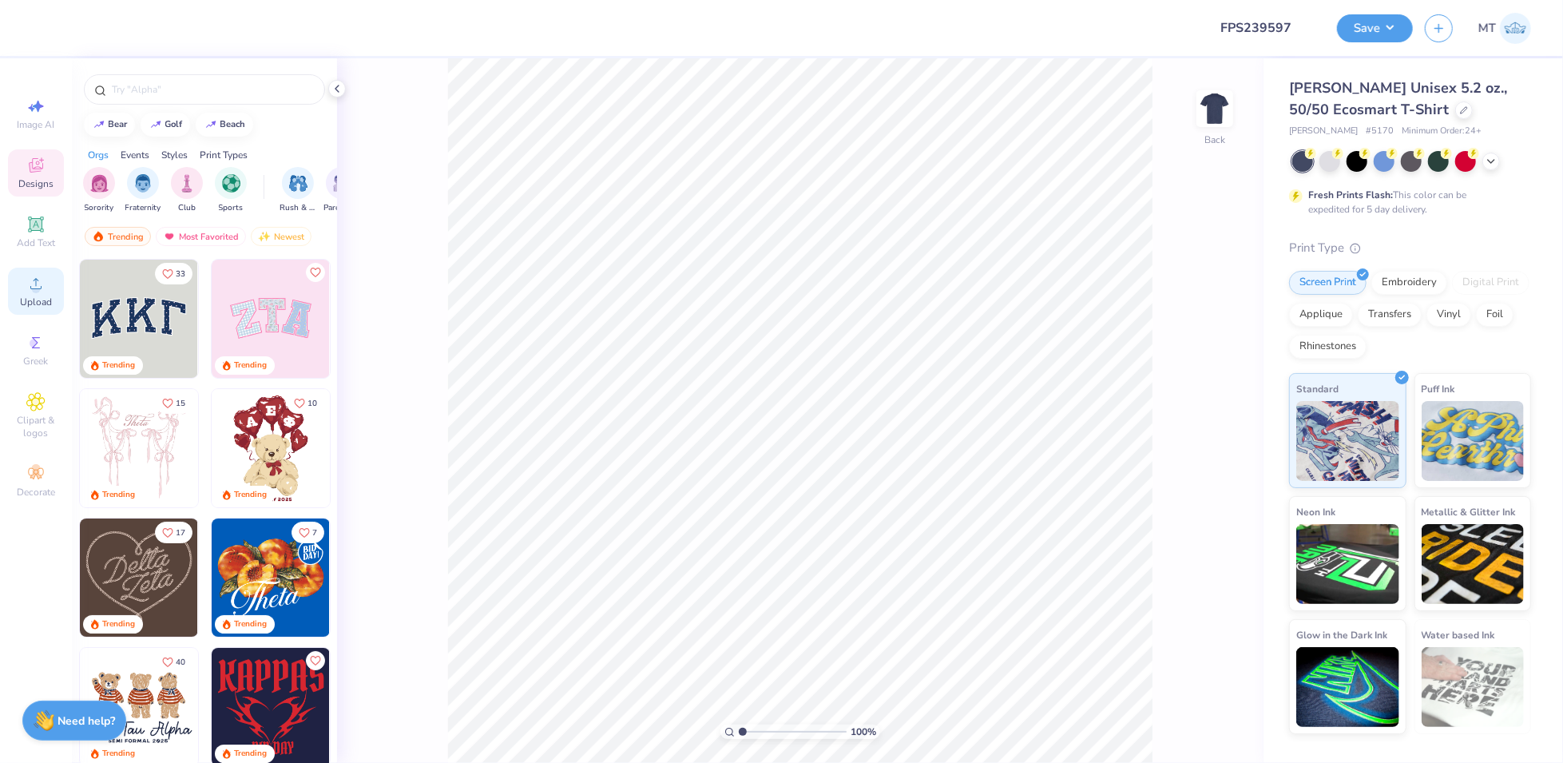
click at [27, 292] on icon at bounding box center [35, 283] width 19 height 19
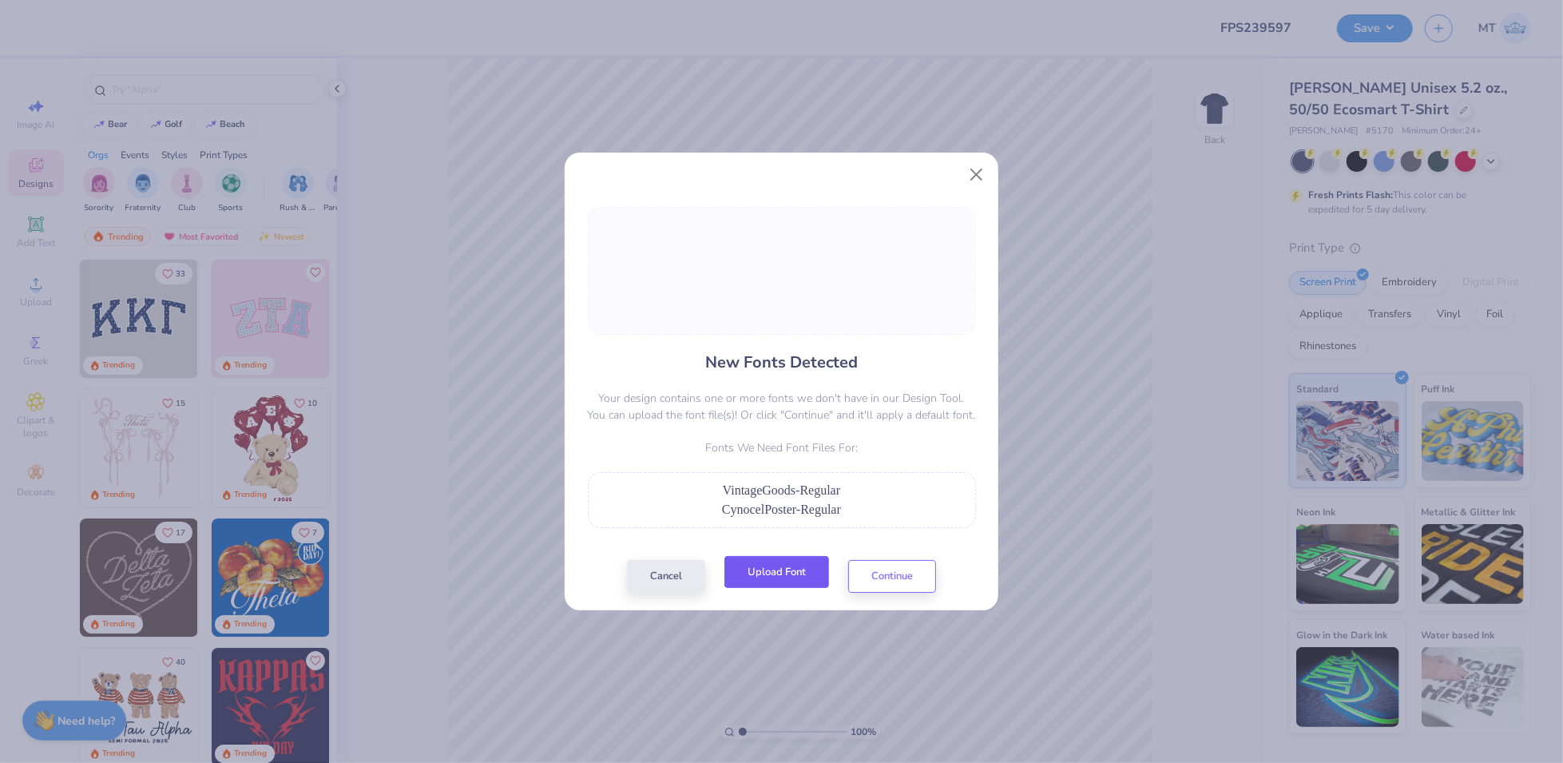
click at [777, 571] on button "Upload Font" at bounding box center [777, 572] width 105 height 33
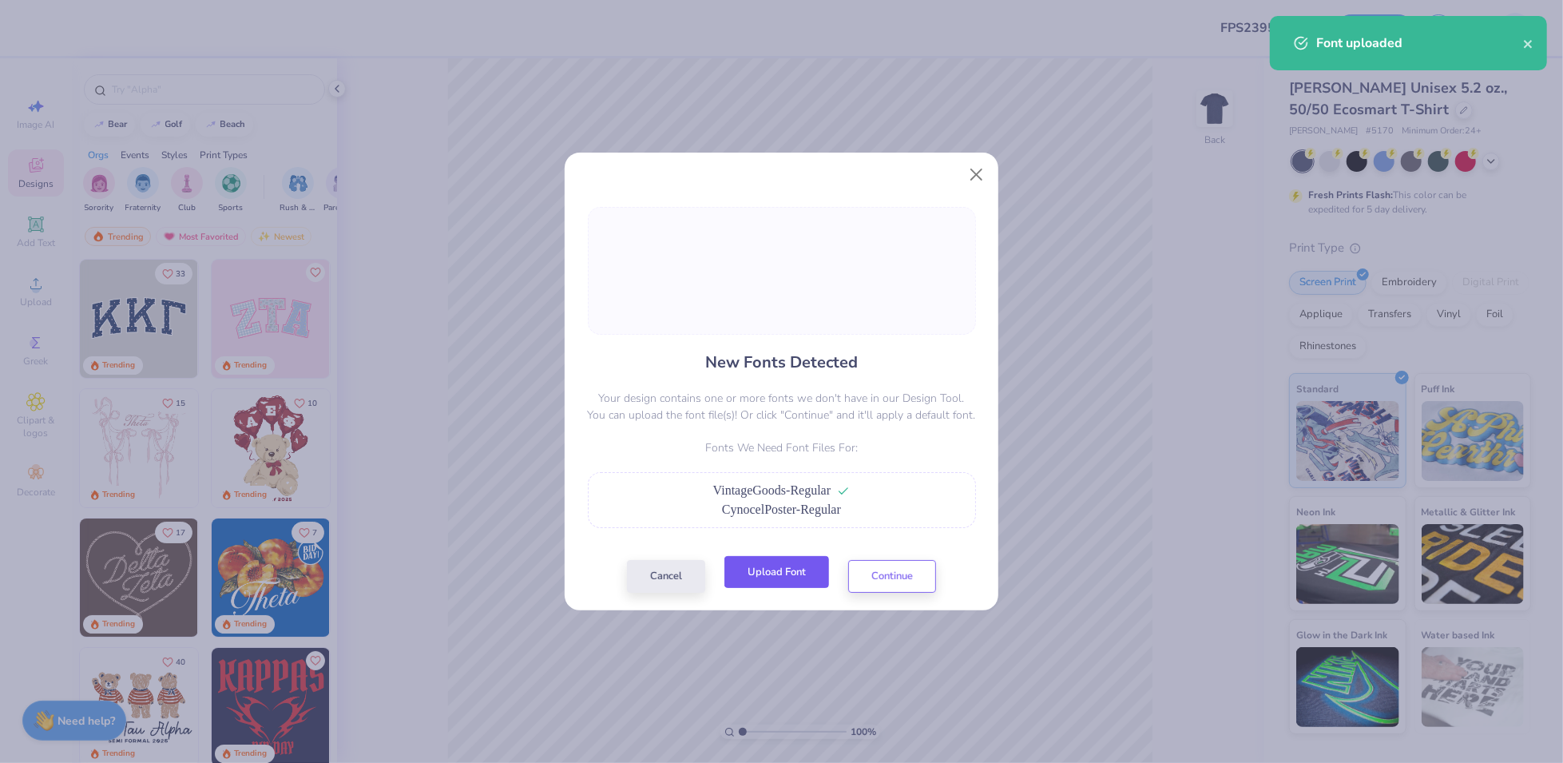
click at [784, 570] on button "Upload Font" at bounding box center [777, 572] width 105 height 33
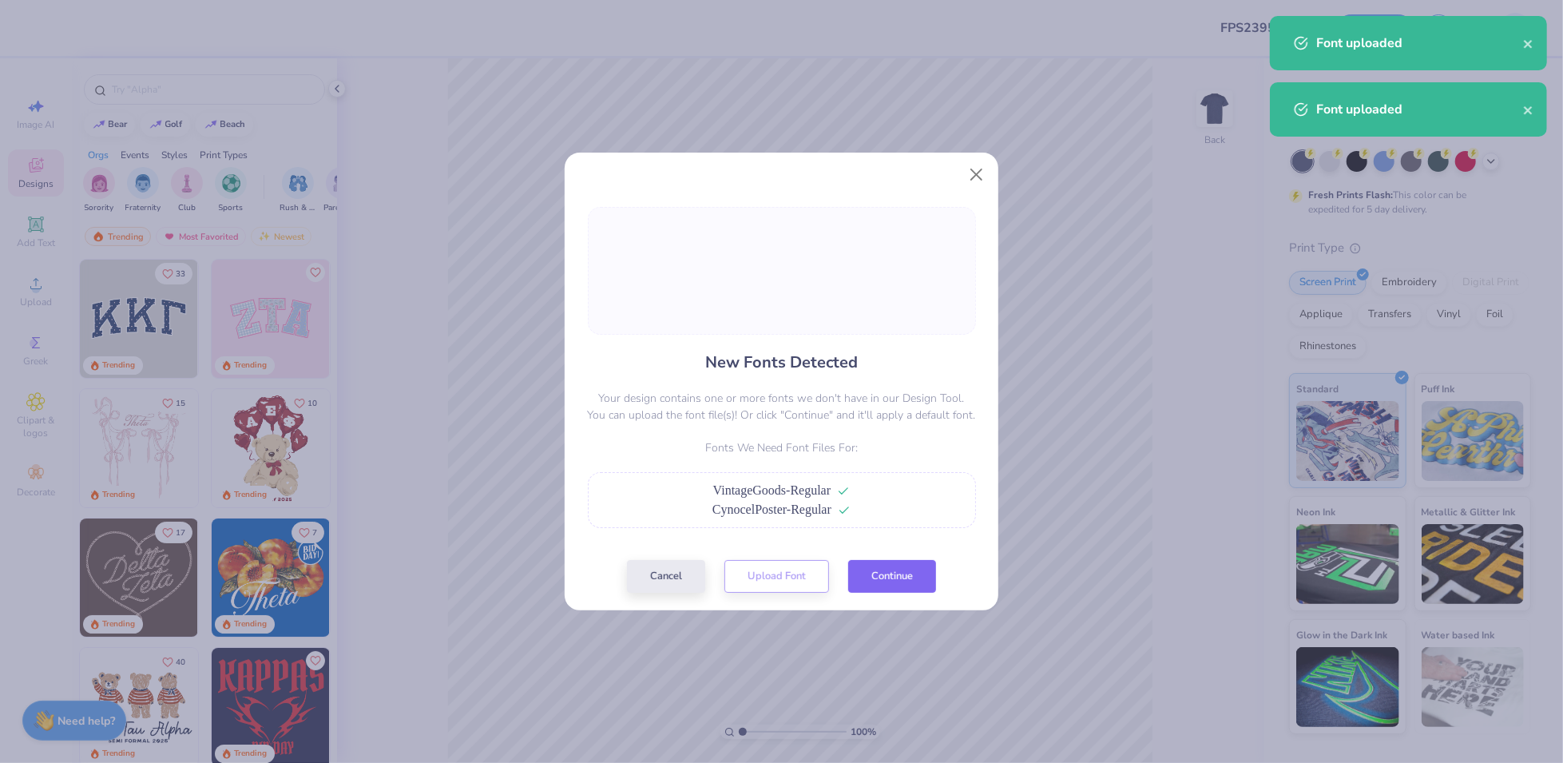
click at [915, 577] on button "Continue" at bounding box center [892, 576] width 88 height 33
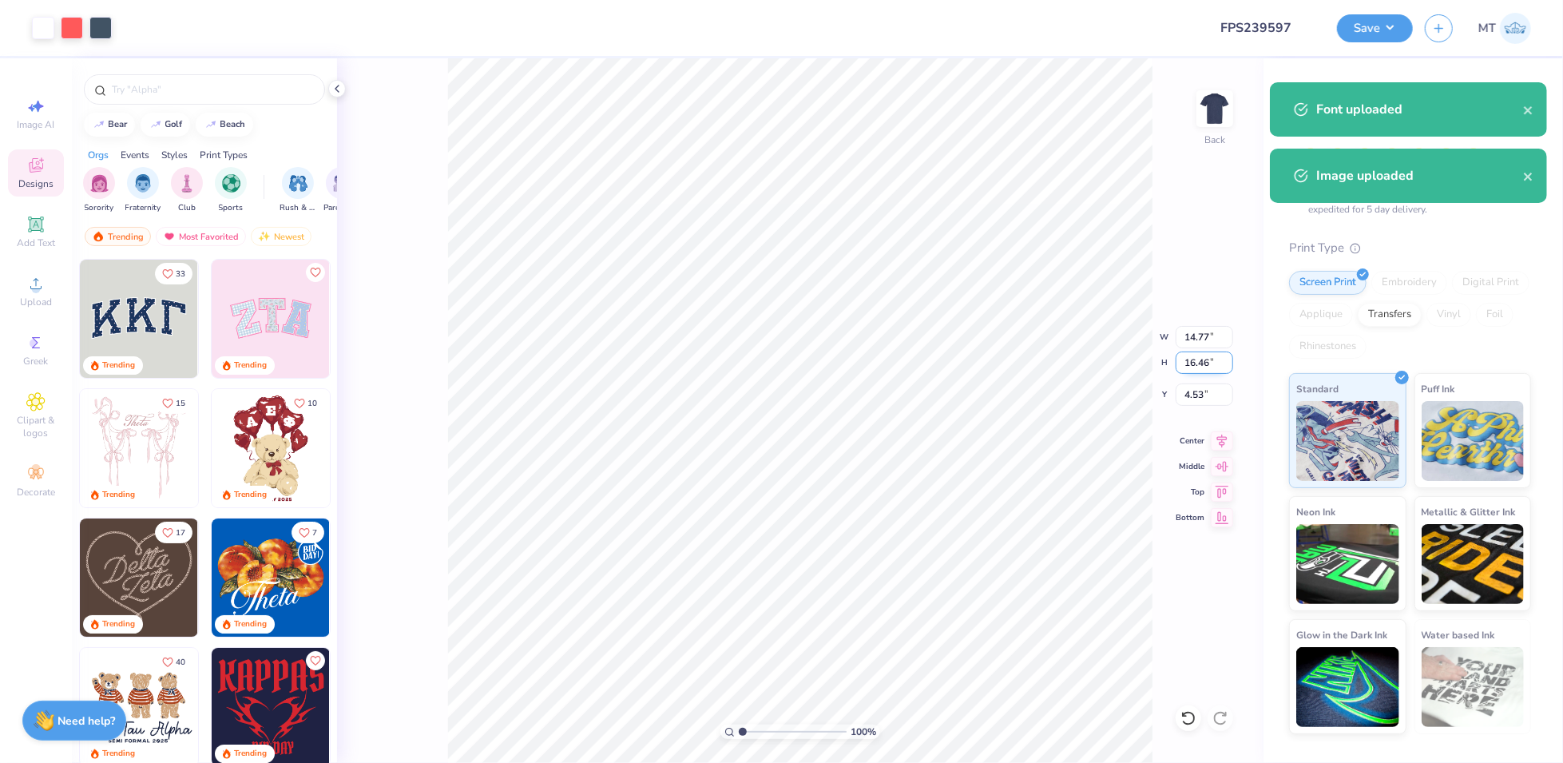
click at [1197, 353] on input "16.46" at bounding box center [1205, 362] width 58 height 22
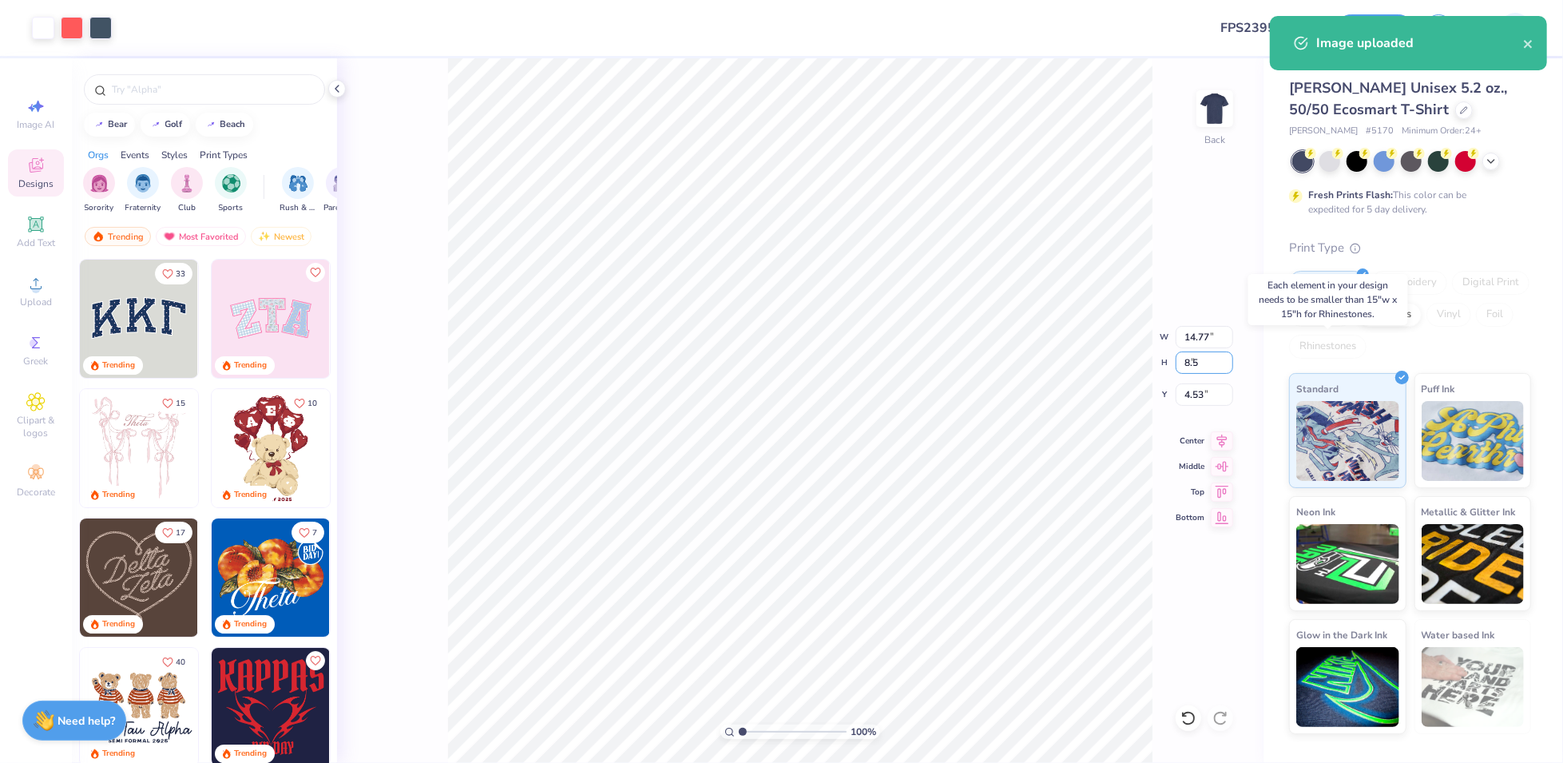
type input "8.5"
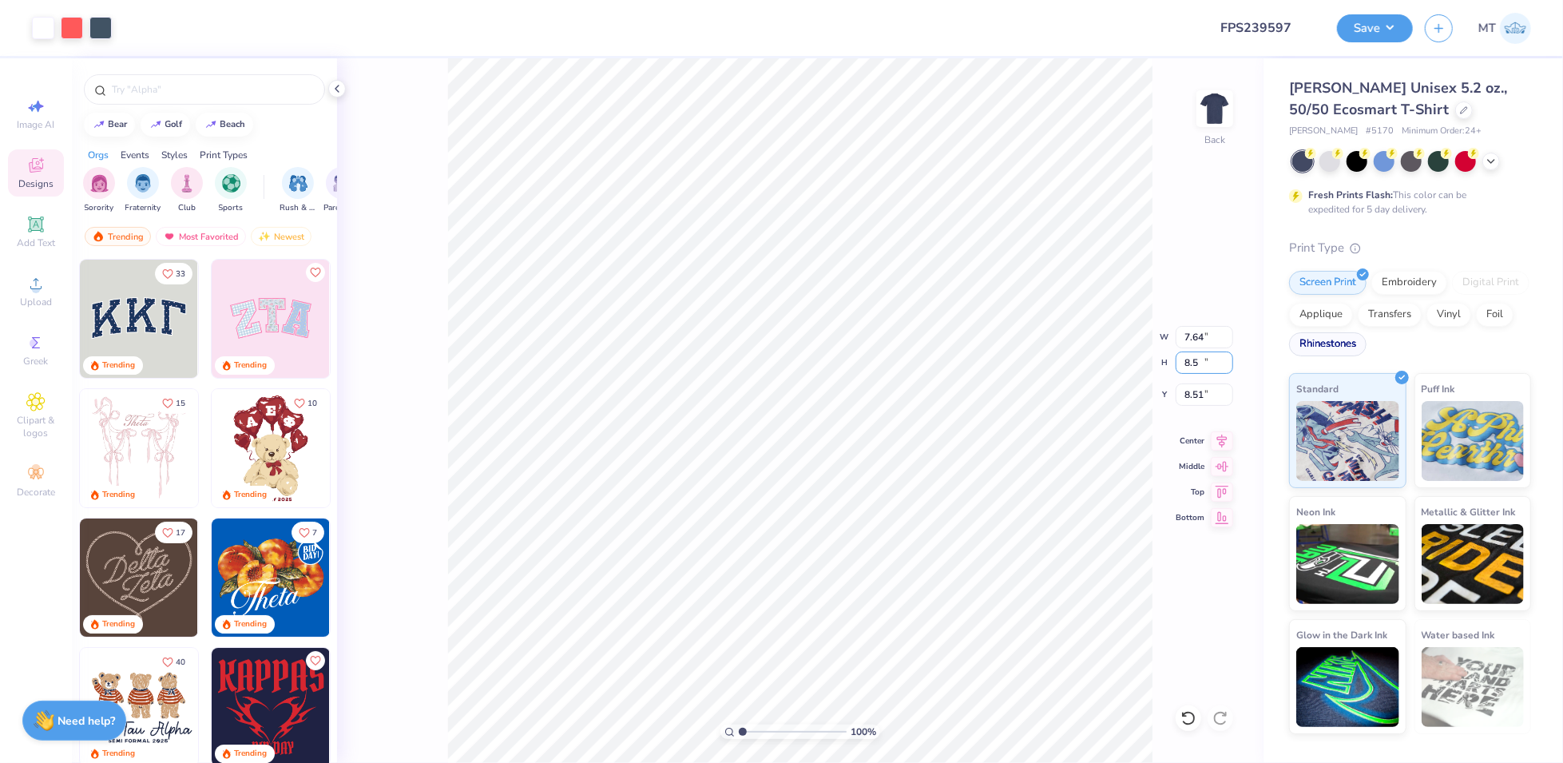
type input "7.64"
type input "8.50"
click at [1194, 391] on input "8.51" at bounding box center [1205, 394] width 58 height 22
click at [1193, 395] on input "2.00" at bounding box center [1205, 394] width 58 height 22
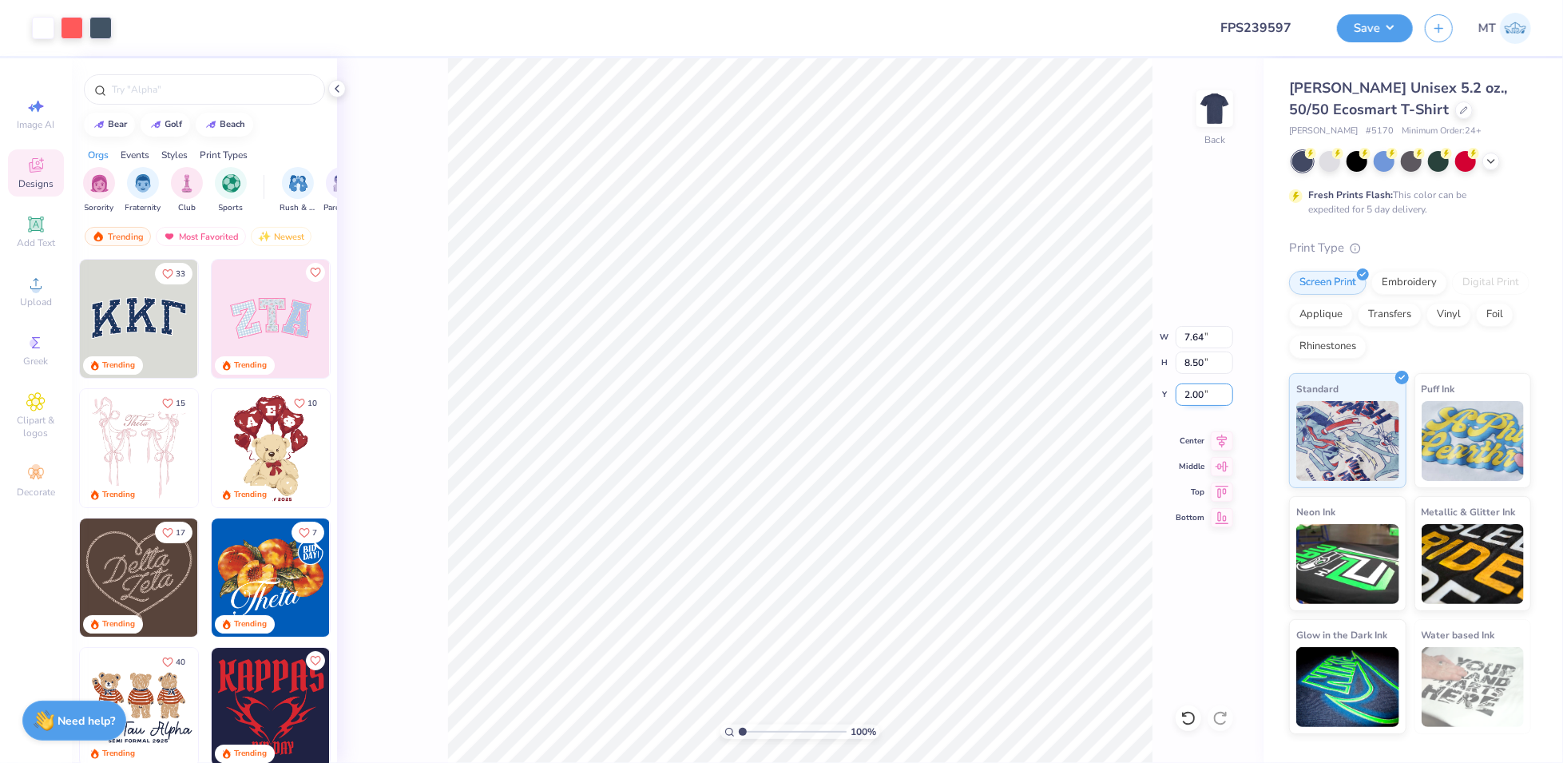
click at [1193, 395] on input "2.00" at bounding box center [1205, 394] width 58 height 22
type input "3.00"
click at [1188, 363] on input "8.50" at bounding box center [1205, 362] width 58 height 22
drag, startPoint x: 1188, startPoint y: 363, endPoint x: 1221, endPoint y: 364, distance: 32.8
click at [1189, 363] on input "8.50" at bounding box center [1205, 362] width 58 height 22
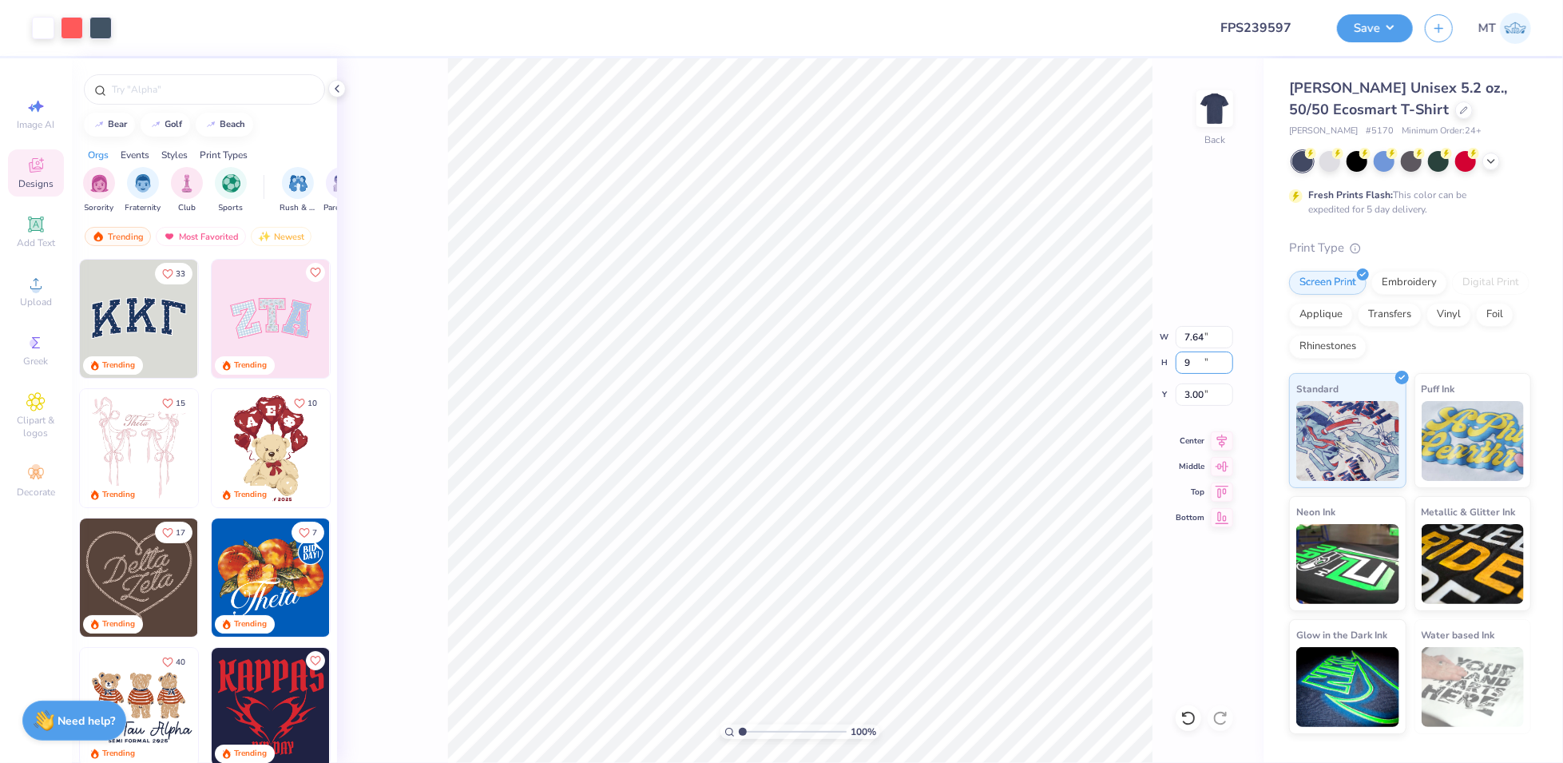
type input "9"
type input "8.08"
type input "9.00"
click at [1189, 397] on input "2.75" at bounding box center [1205, 394] width 58 height 22
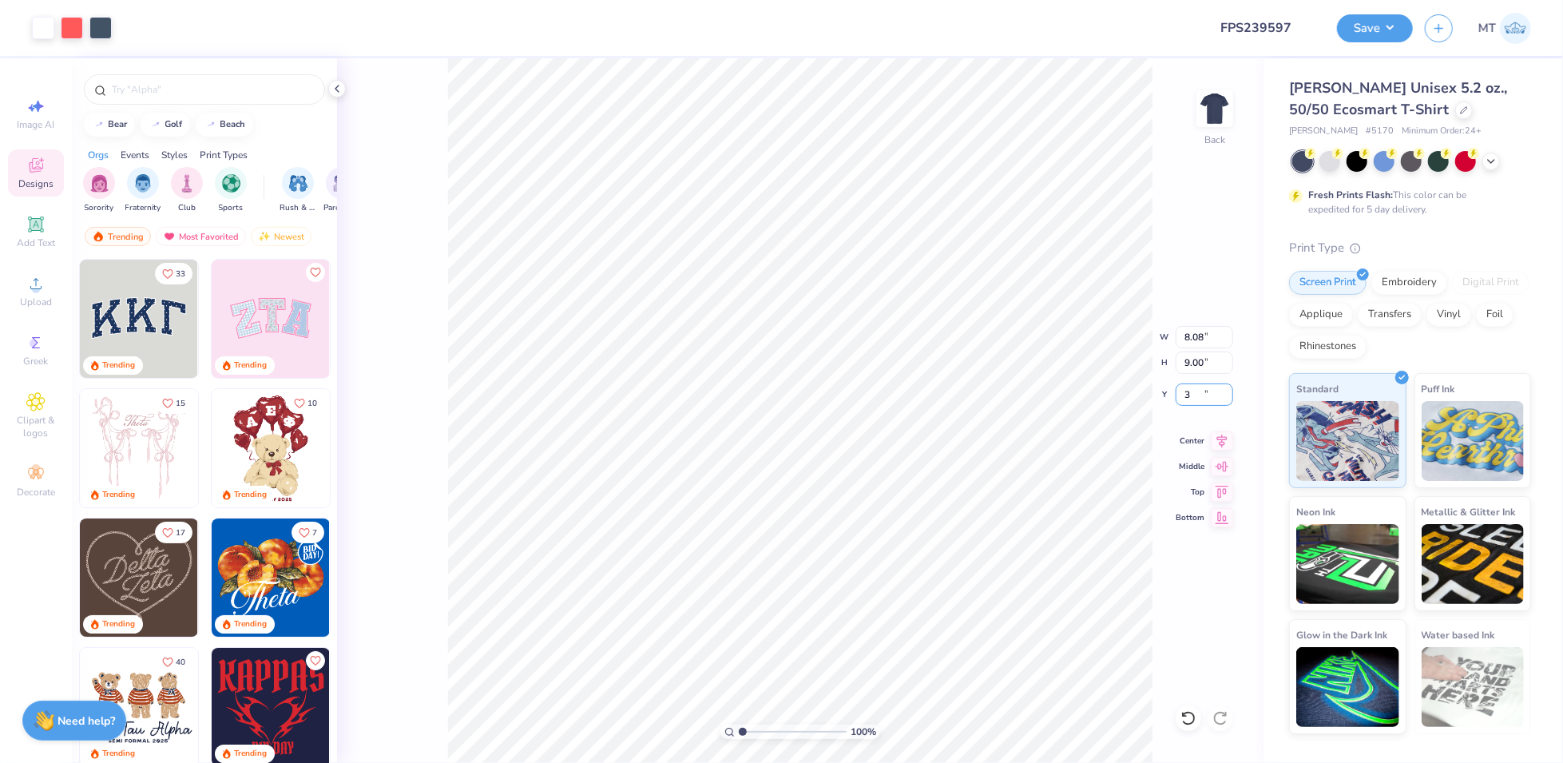
type input "3.00"
click at [1197, 362] on input "9.00" at bounding box center [1205, 362] width 58 height 22
type input "10"
type input "8.99"
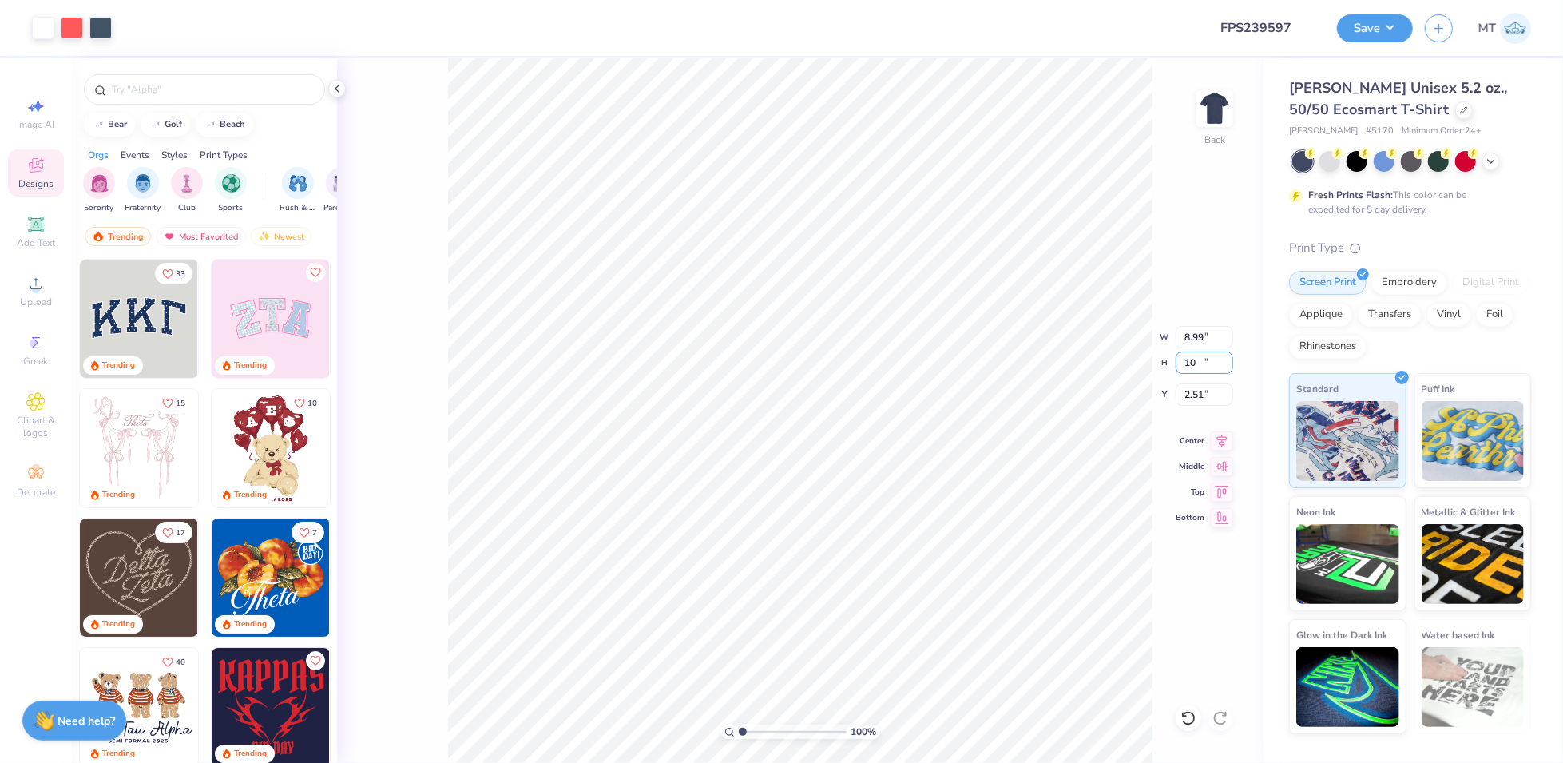
type input "9.99"
click at [1193, 391] on input "2.51" at bounding box center [1205, 394] width 58 height 22
type input "2.80"
click at [1197, 395] on input "2.80" at bounding box center [1205, 394] width 58 height 22
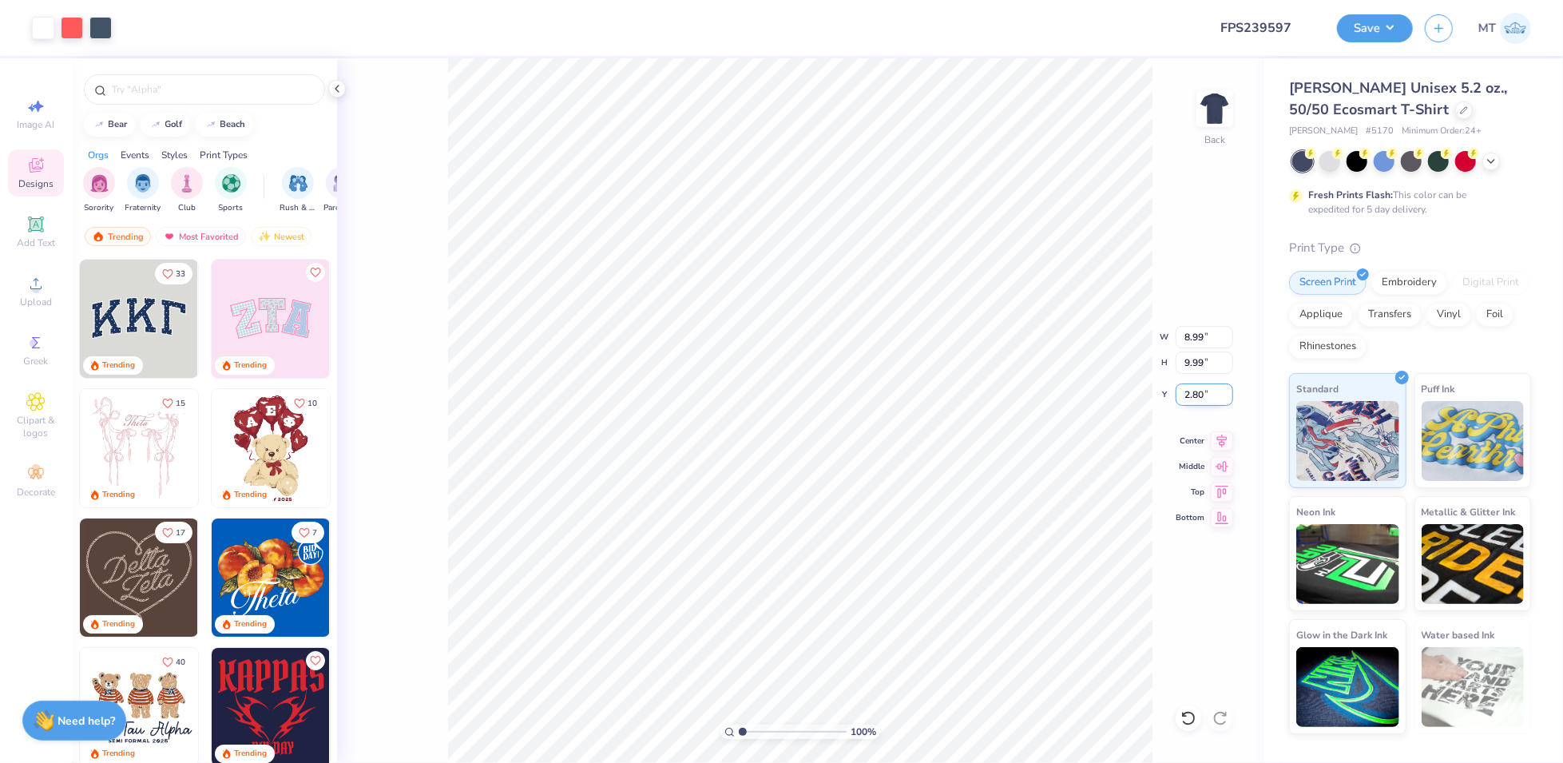
click at [1197, 395] on input "2.80" at bounding box center [1205, 394] width 58 height 22
type input "2.50"
click at [1372, 33] on button "Save" at bounding box center [1375, 26] width 76 height 28
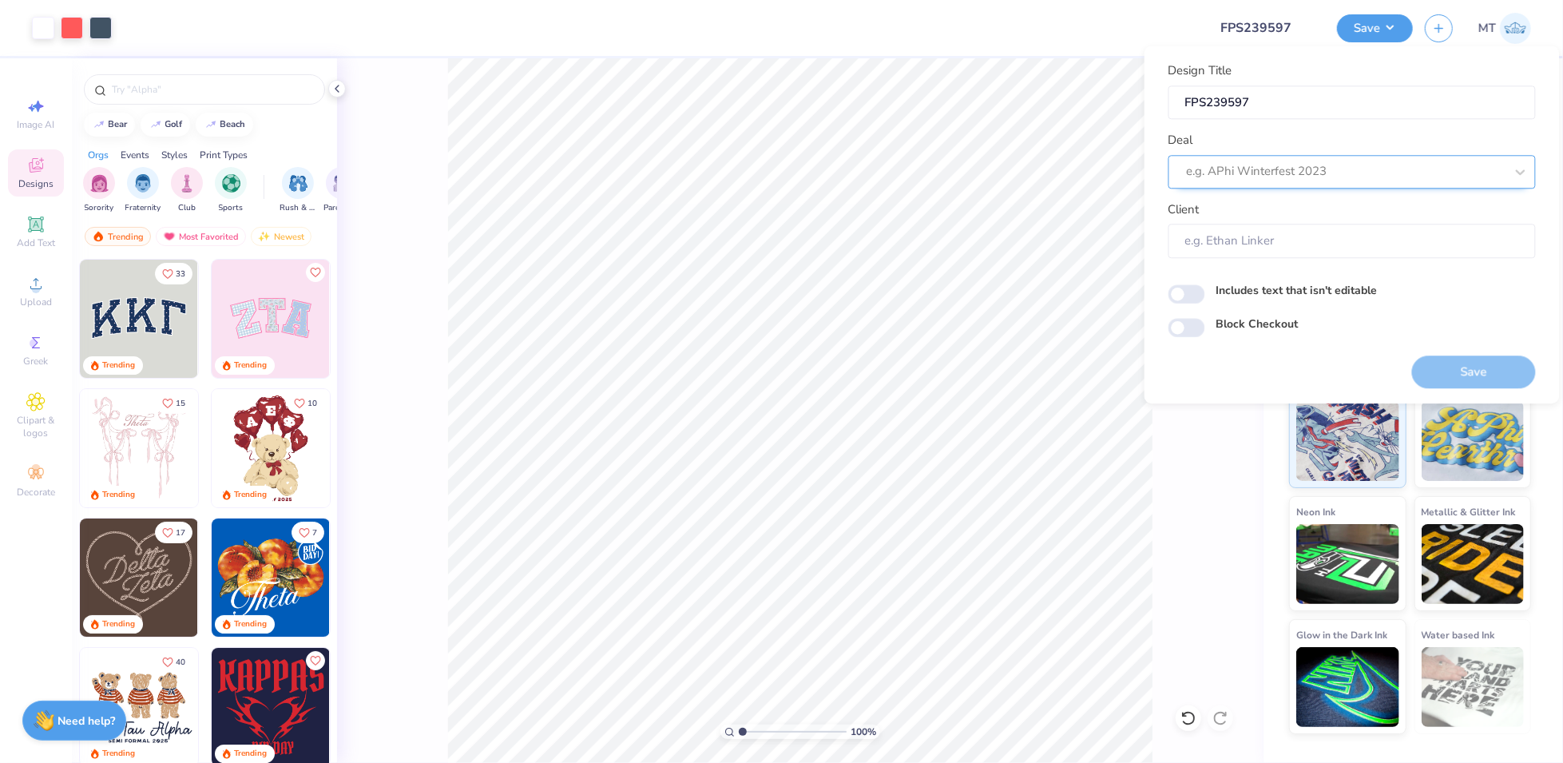
click at [1368, 163] on div at bounding box center [1346, 172] width 318 height 22
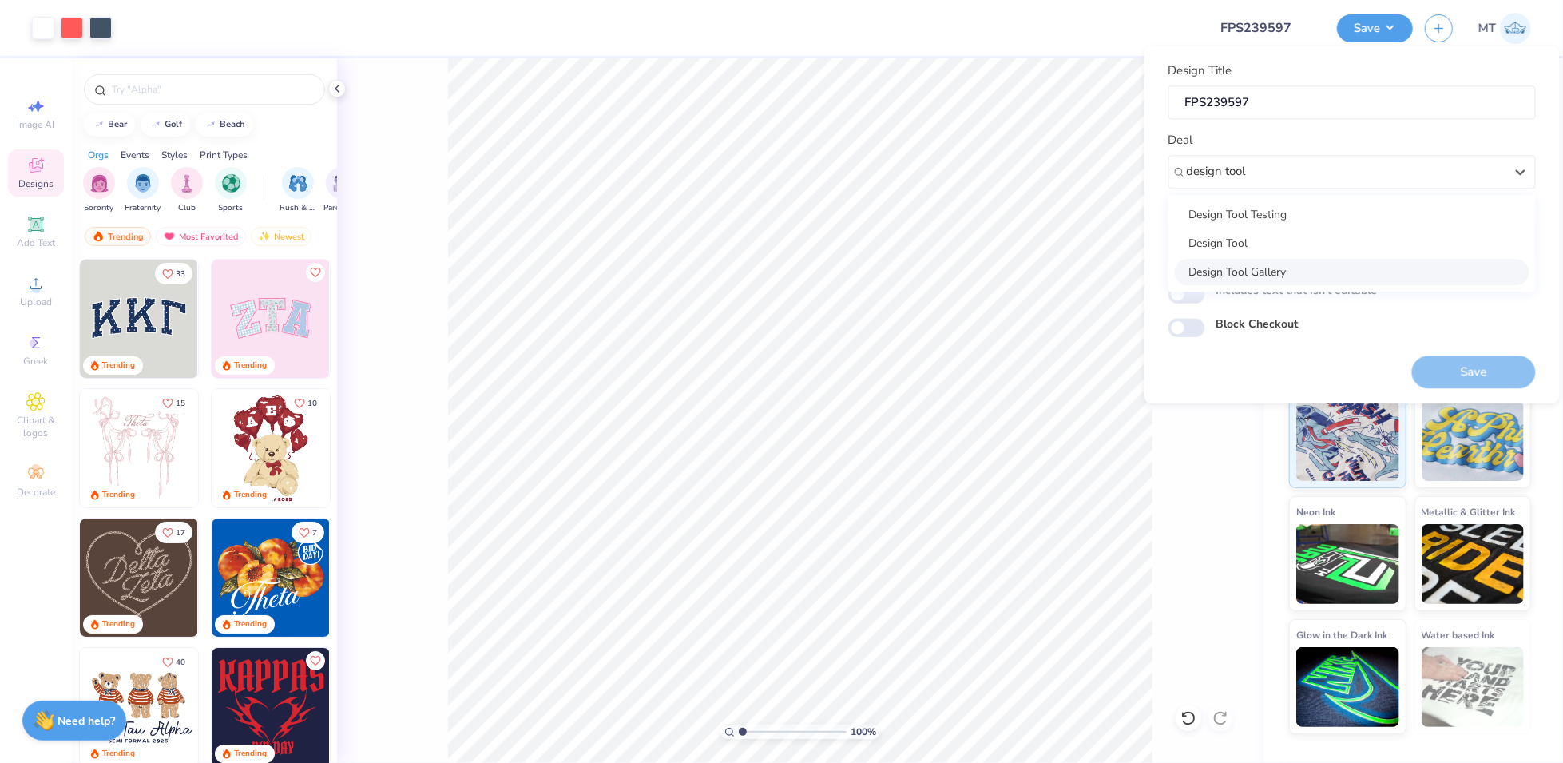
click at [1350, 267] on div "Design Tool Gallery" at bounding box center [1352, 272] width 355 height 26
type input "design tool"
type input "Design Tool Gallery User"
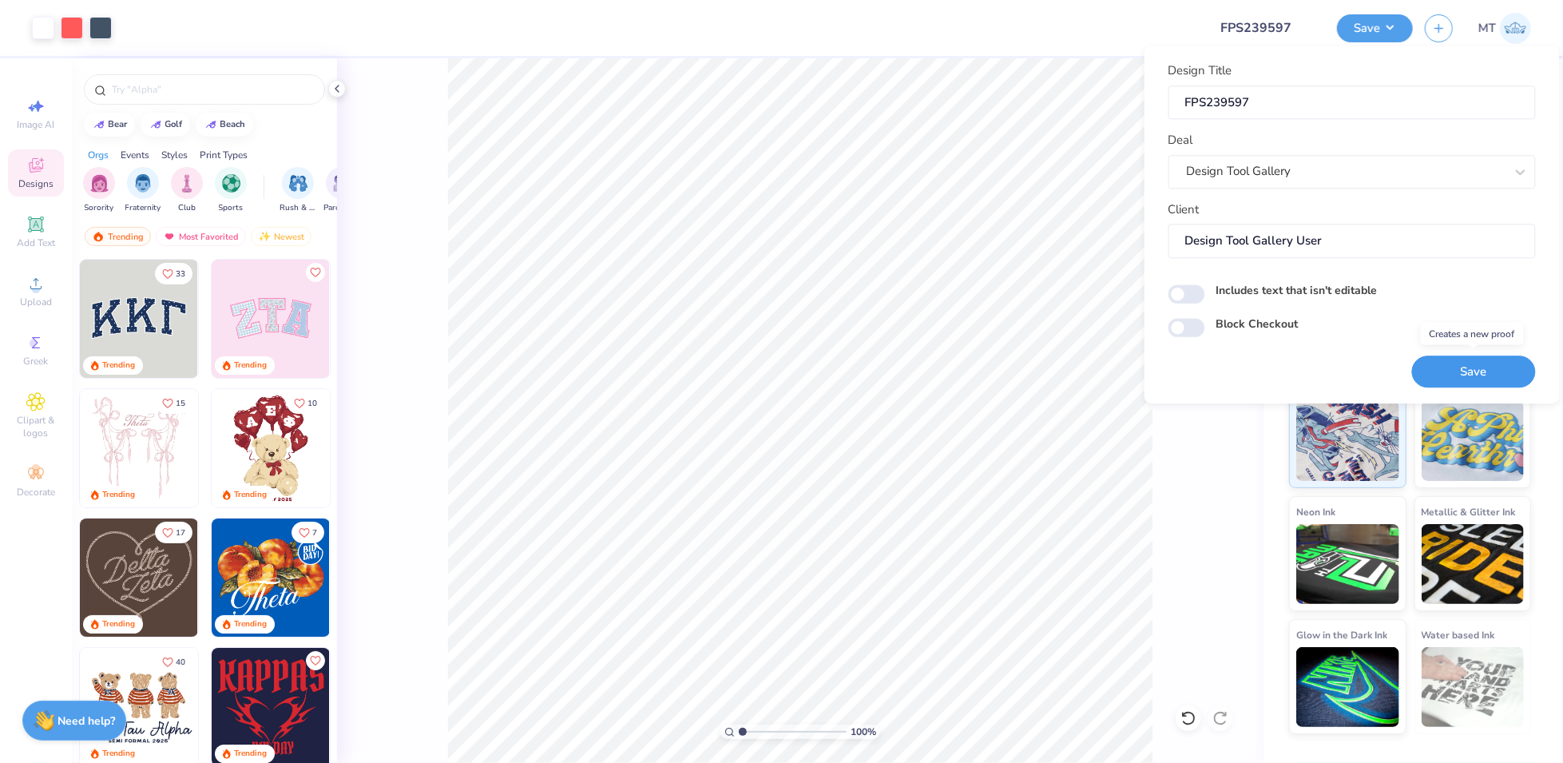
click at [1493, 382] on button "Save" at bounding box center [1474, 371] width 124 height 33
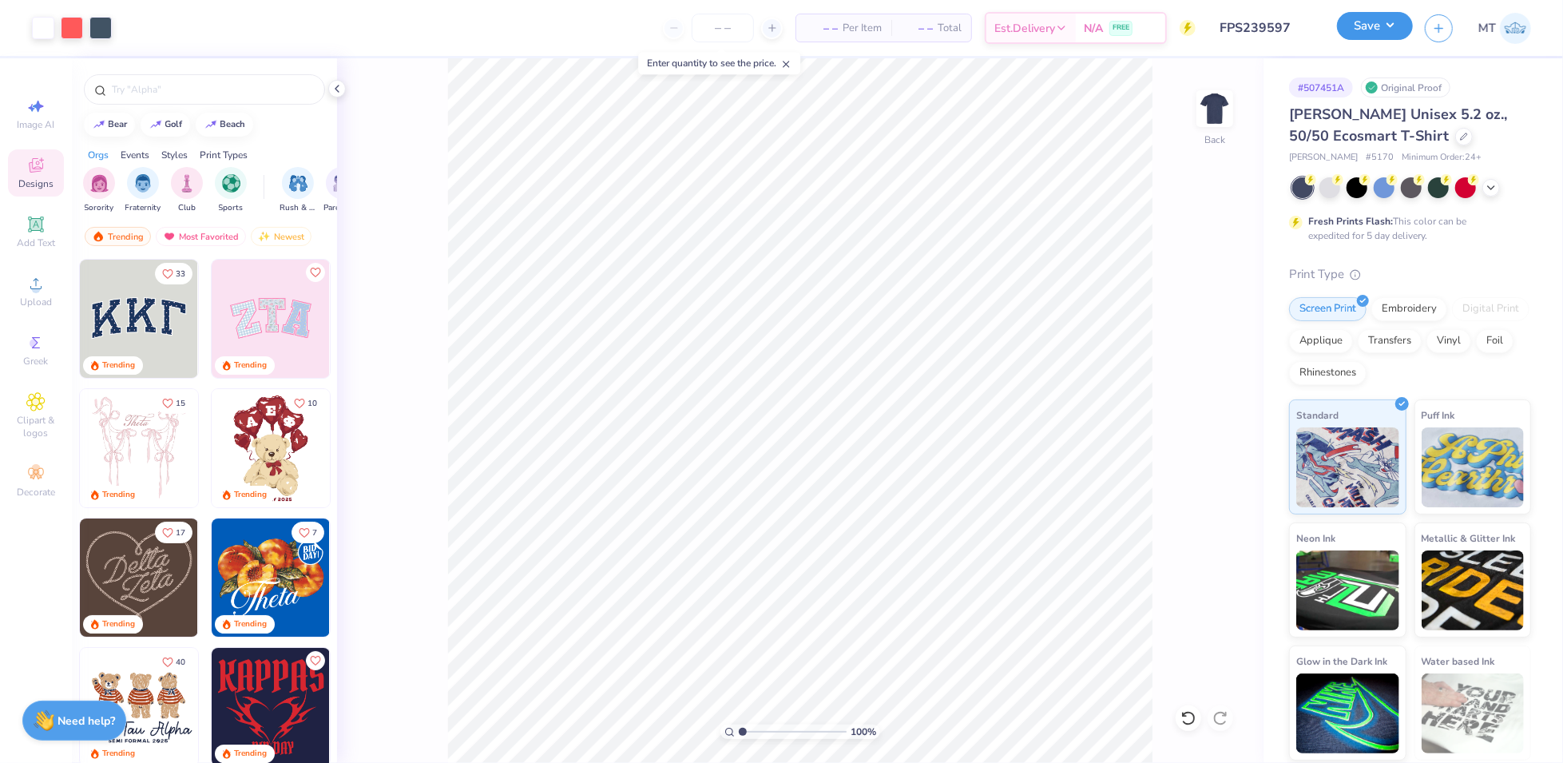
click at [1393, 35] on button "Save" at bounding box center [1375, 26] width 76 height 28
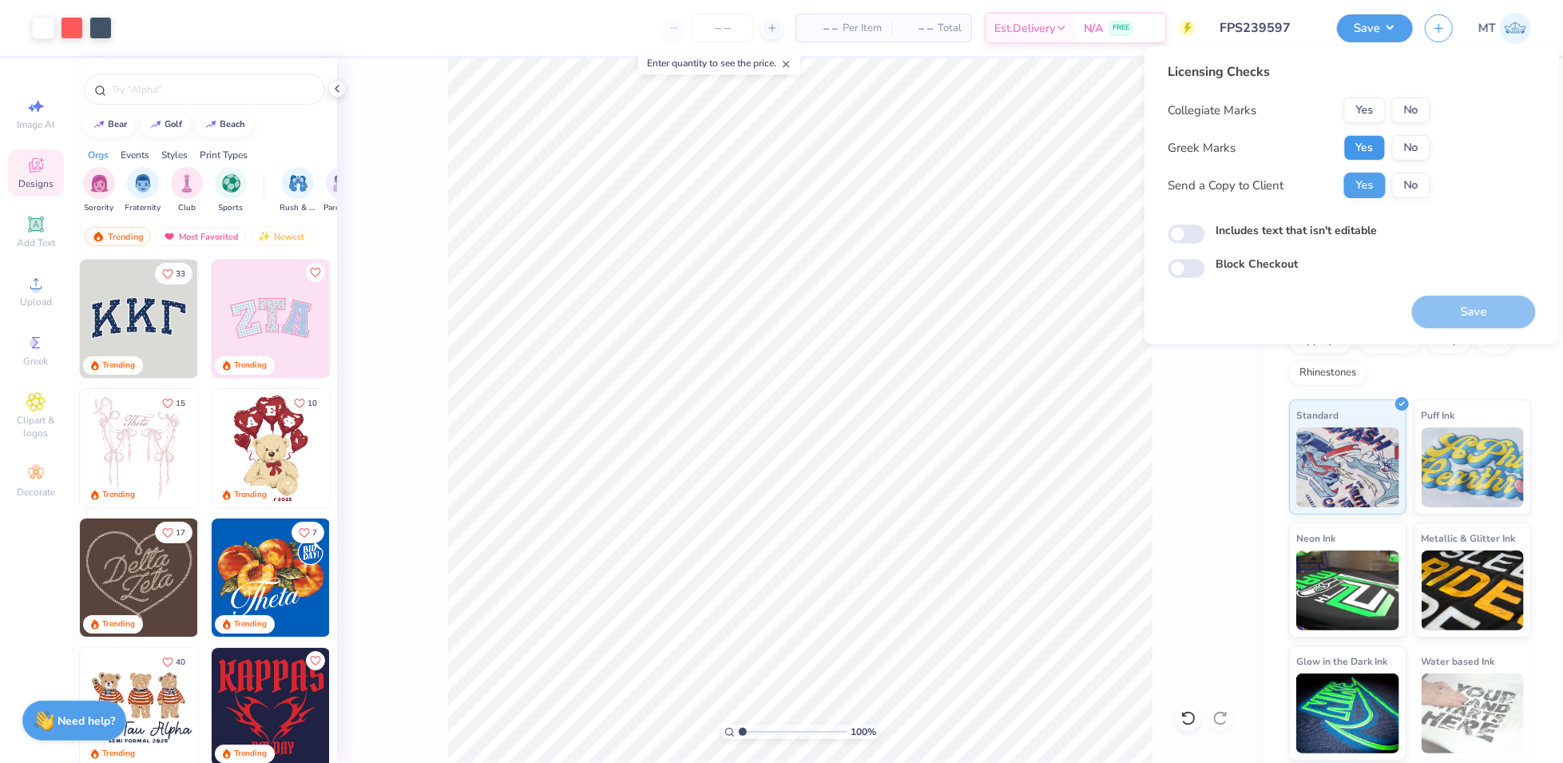
click at [1369, 153] on button "Yes" at bounding box center [1365, 148] width 42 height 26
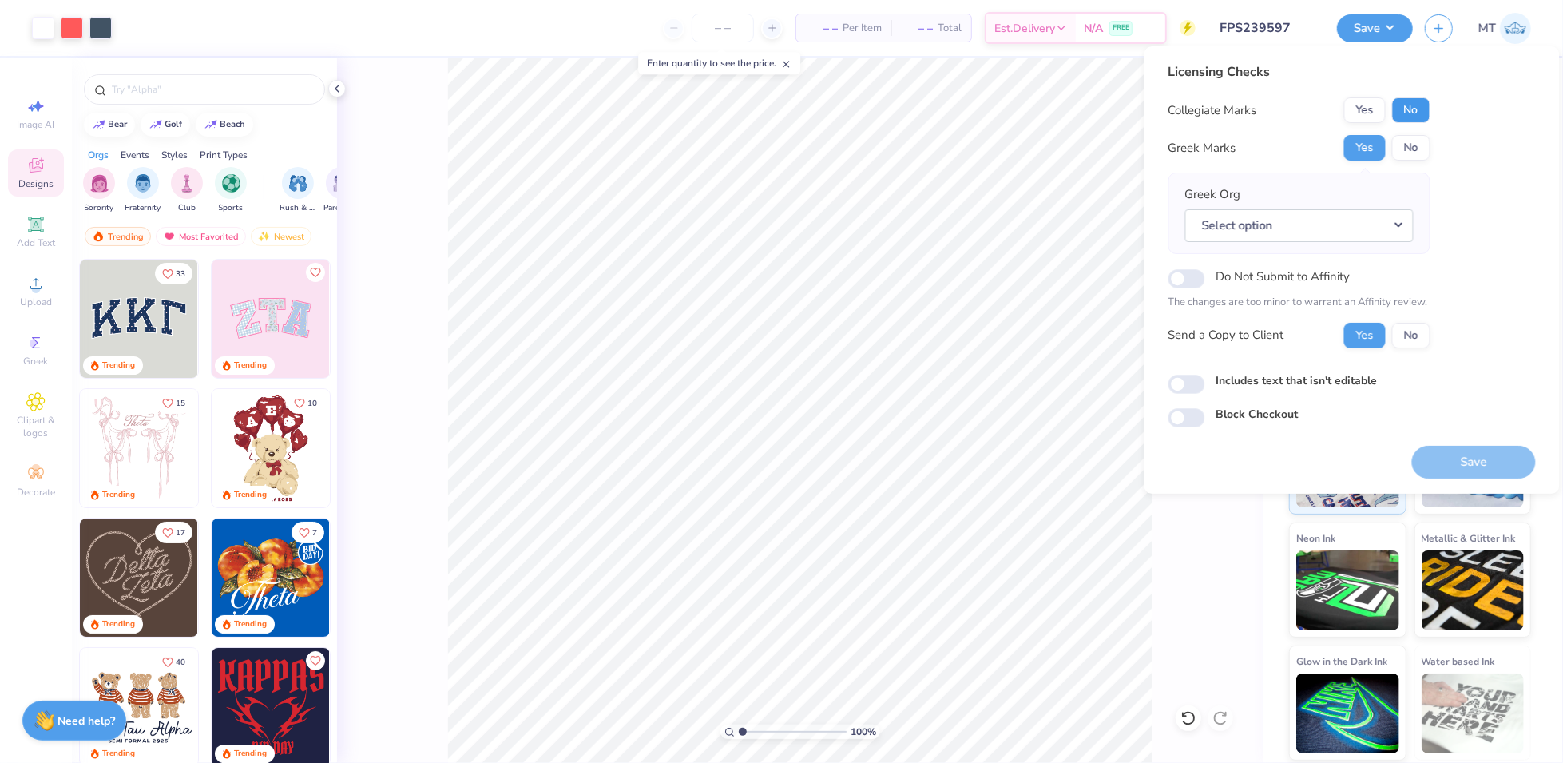
click at [1416, 113] on button "No" at bounding box center [1411, 110] width 38 height 26
click at [1402, 207] on div "Greek Org Select option" at bounding box center [1299, 213] width 228 height 56
click at [1389, 229] on button "Select option" at bounding box center [1299, 225] width 228 height 33
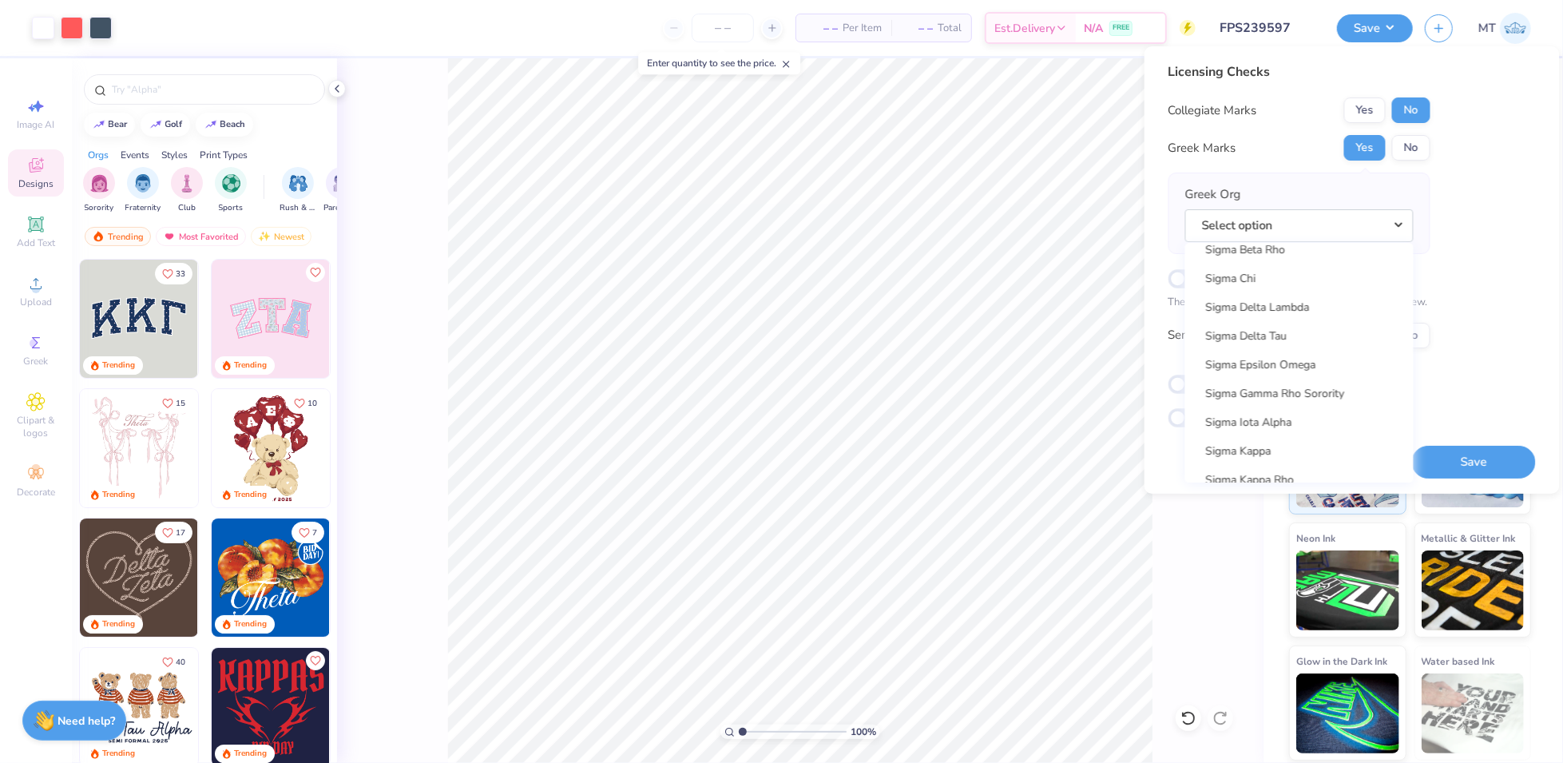
scroll to position [10242, 0]
click at [1257, 316] on link "Sigma Chi" at bounding box center [1300, 315] width 216 height 26
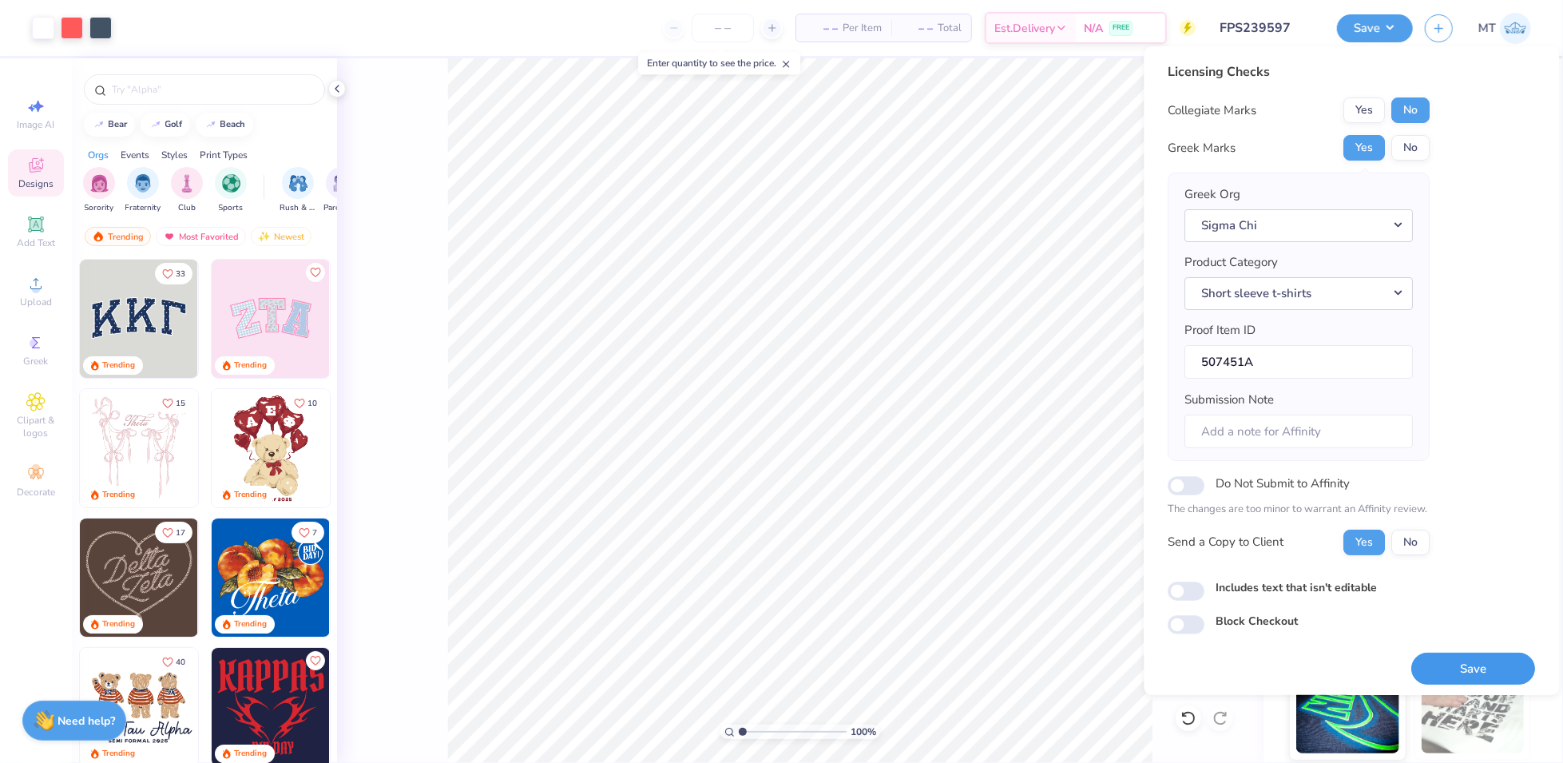
click at [1504, 671] on button "Save" at bounding box center [1474, 669] width 124 height 33
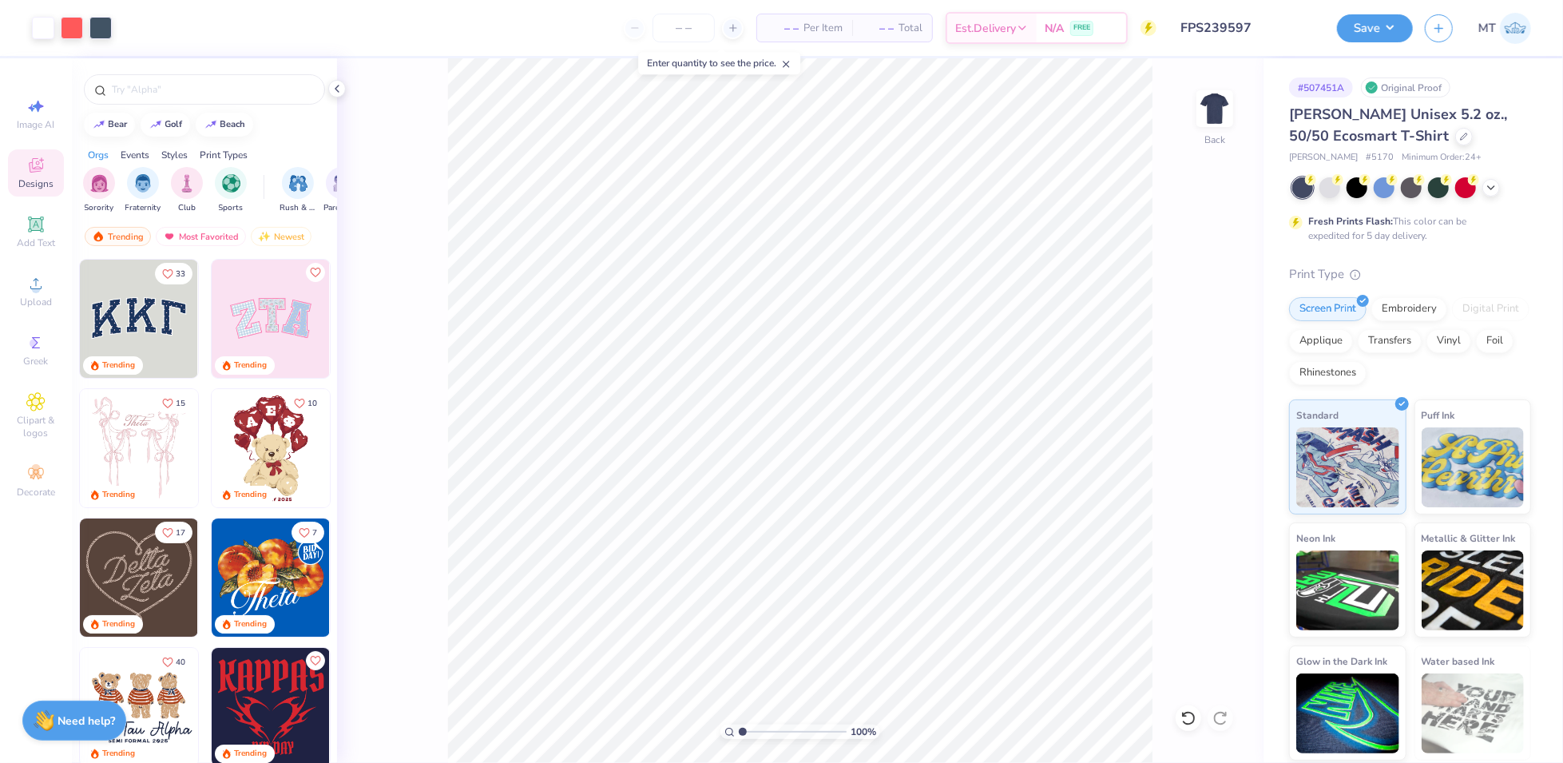
click at [1227, 35] on input "FPS239597" at bounding box center [1247, 28] width 157 height 32
